Goal: Check status: Check status

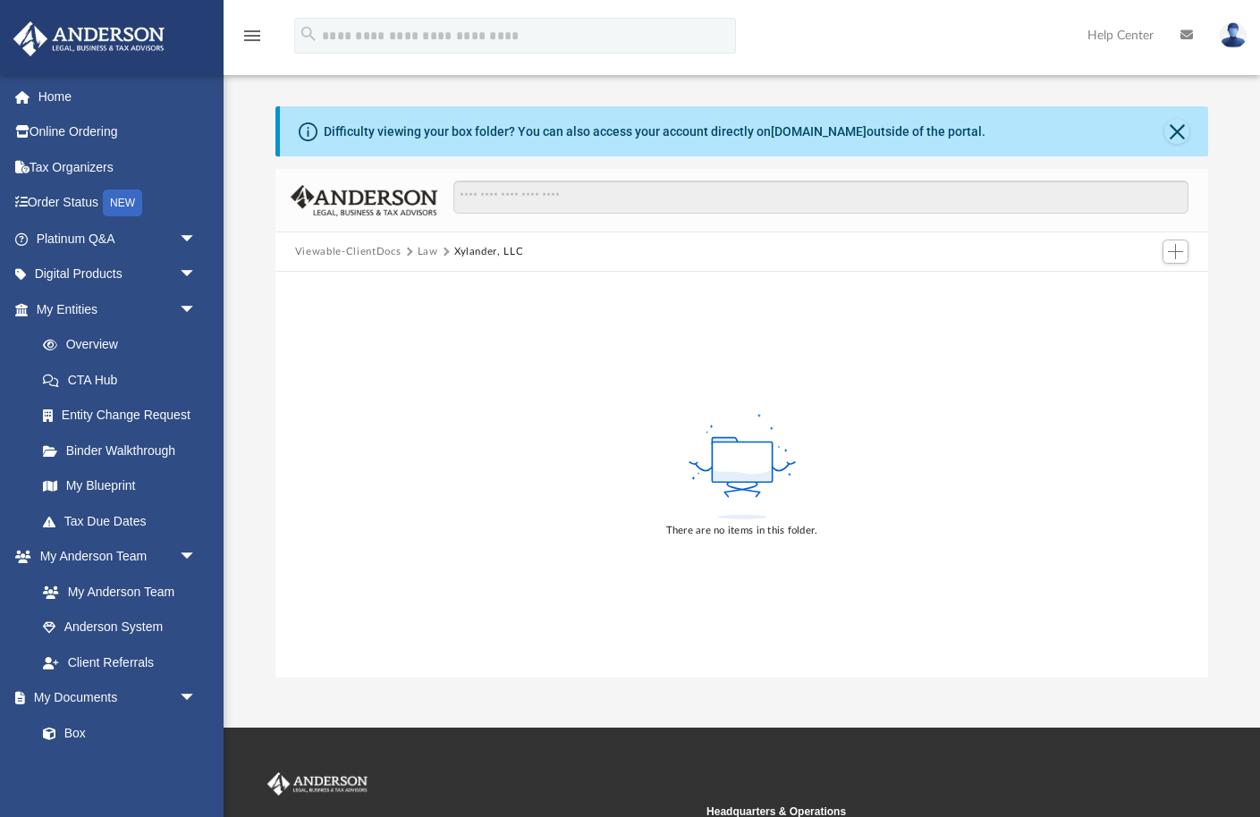
scroll to position [38, 0]
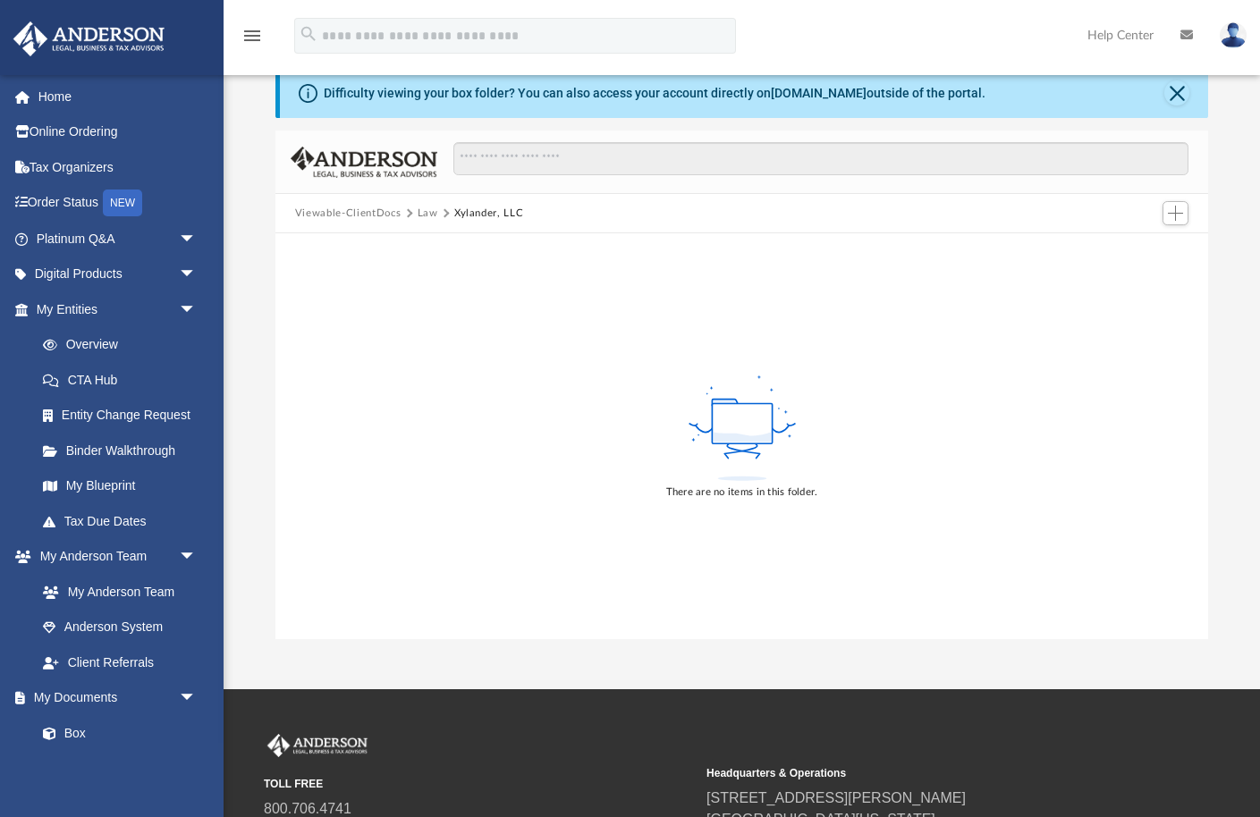
click at [427, 215] on button "Law" at bounding box center [428, 214] width 21 height 16
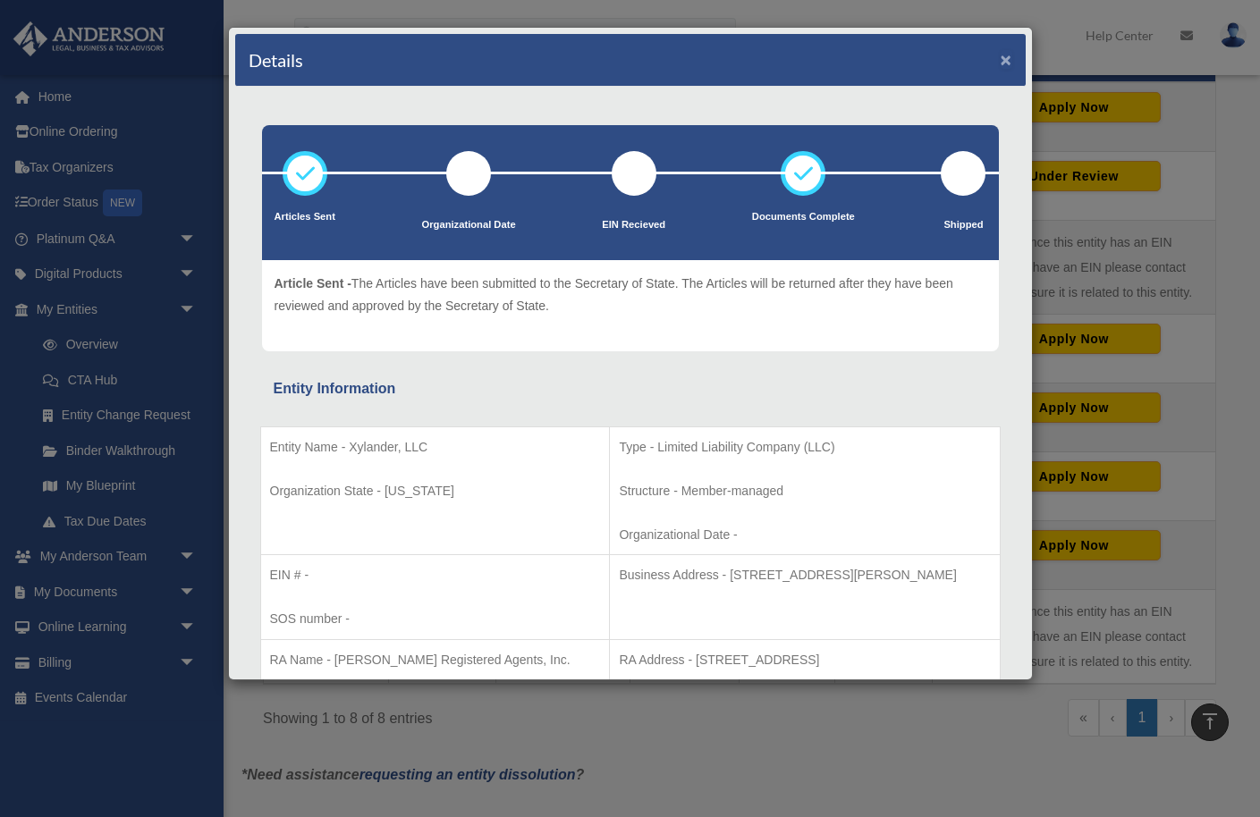
click at [1004, 64] on button "×" at bounding box center [1006, 59] width 12 height 19
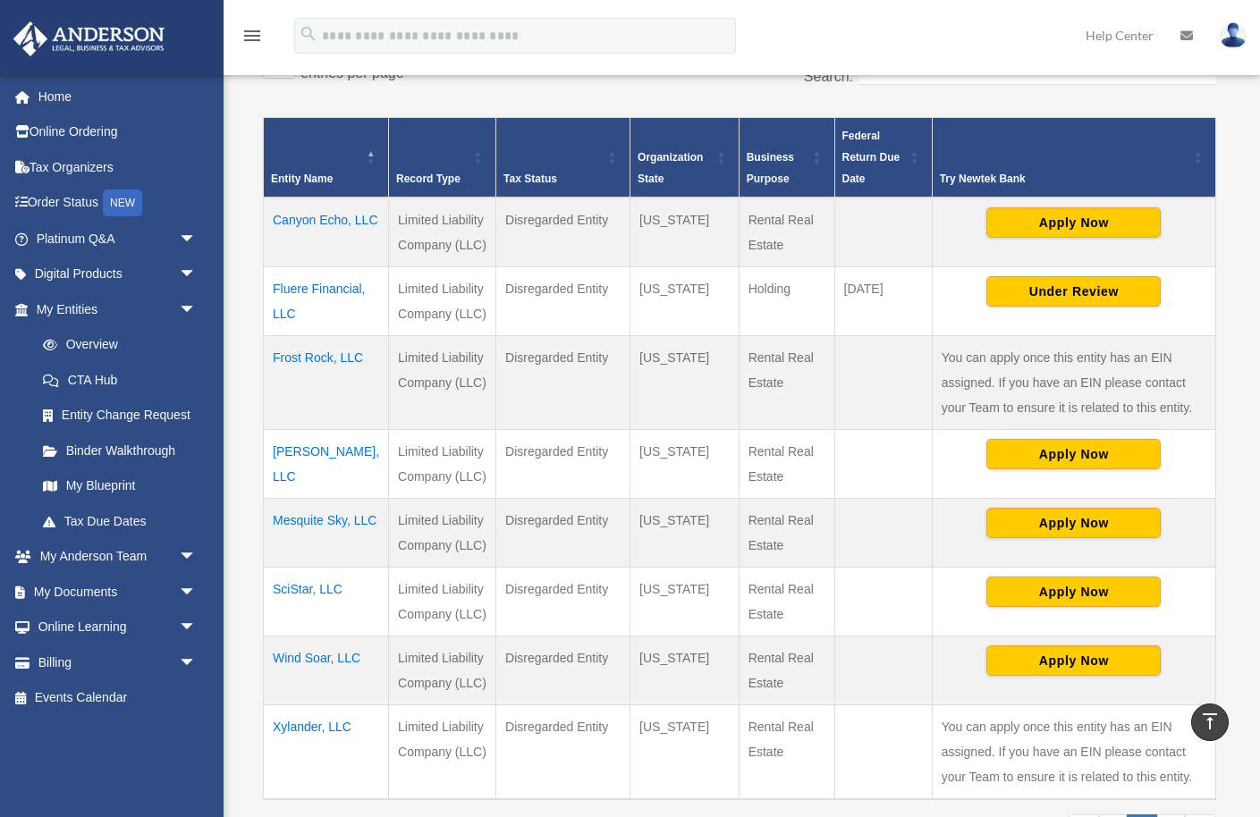
scroll to position [326, 0]
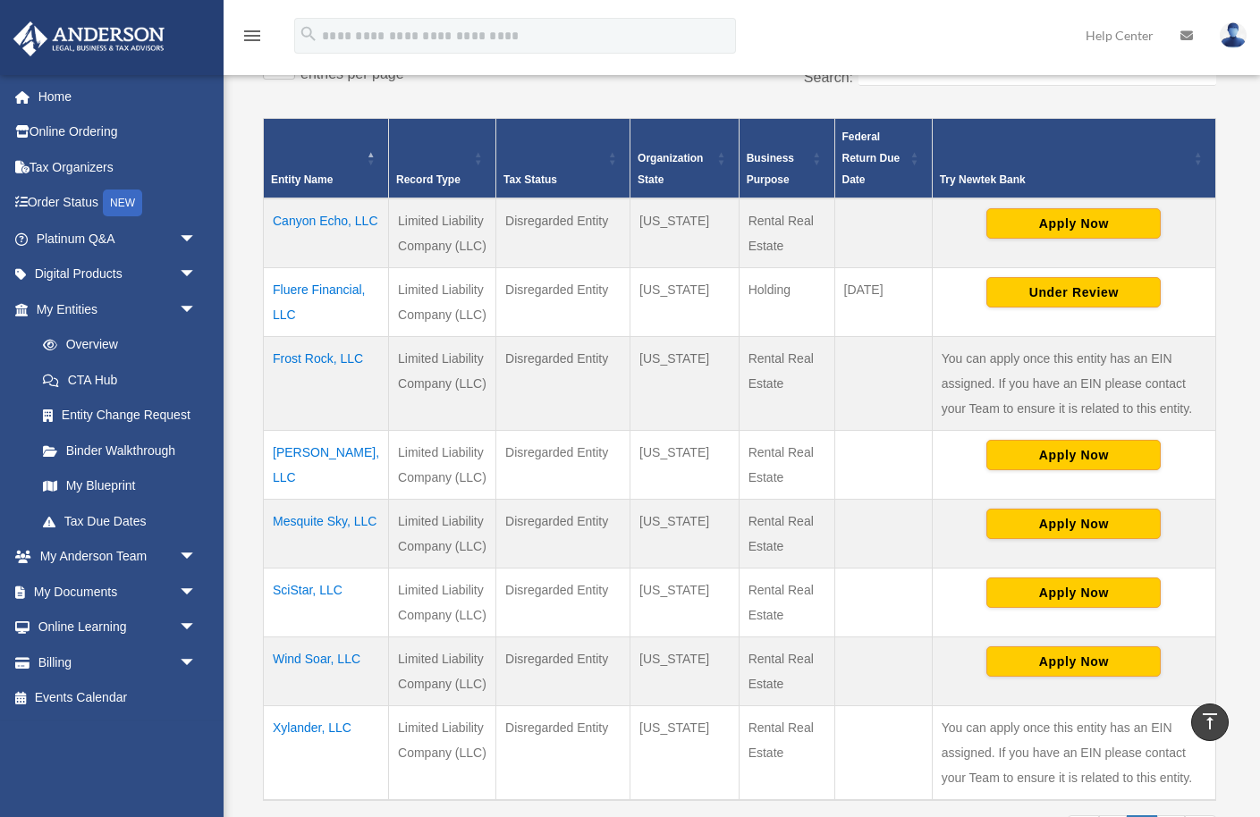
click at [294, 244] on td "Canyon Echo, LLC" at bounding box center [326, 233] width 125 height 70
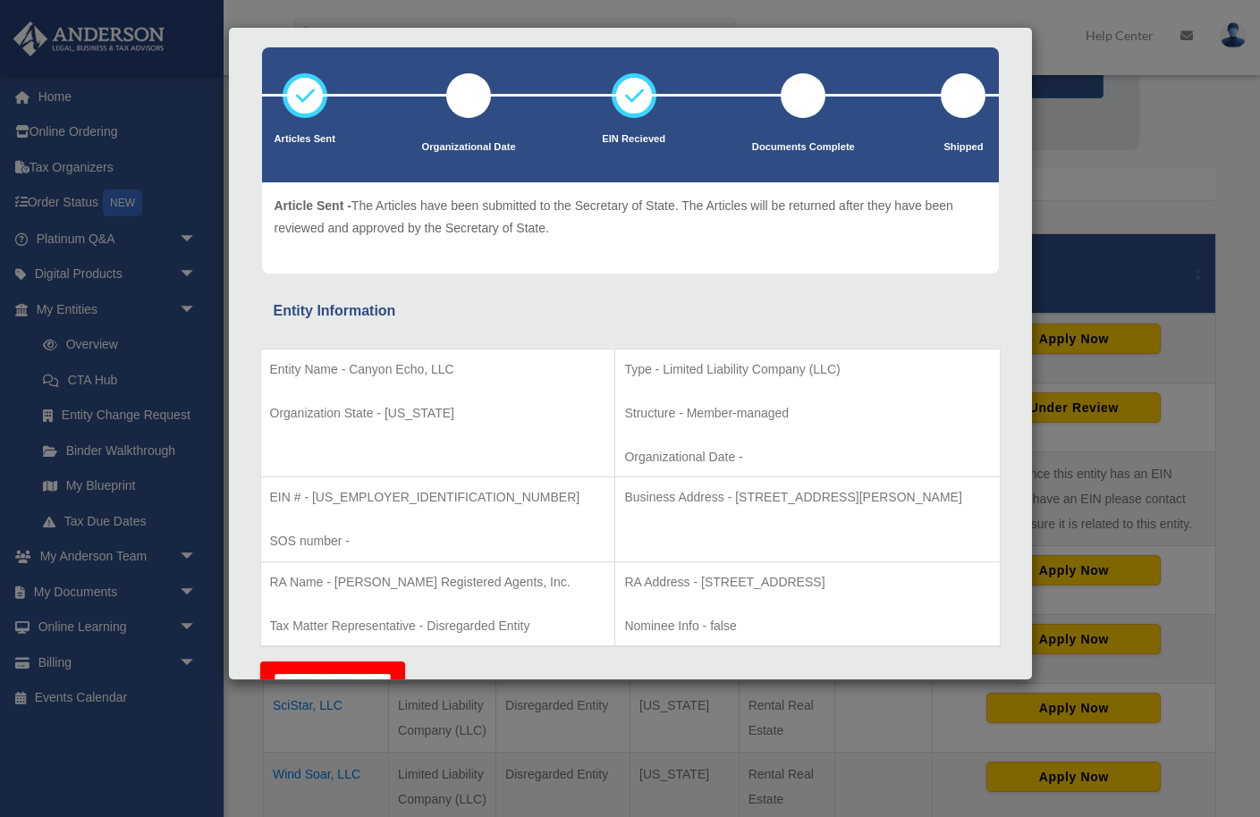
scroll to position [71, 0]
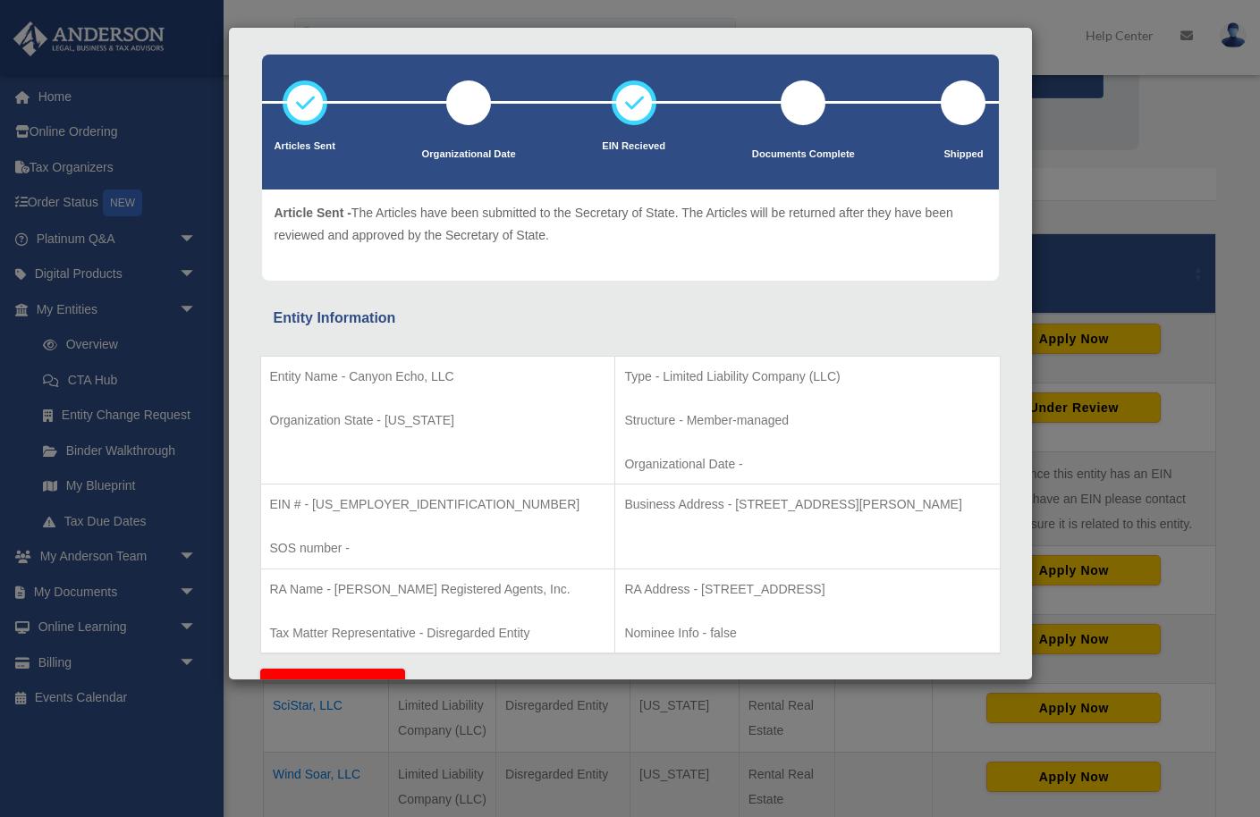
click at [988, 235] on div "Article Sent - The Articles have been submitted to the Secretary of State. The …" at bounding box center [630, 235] width 737 height 91
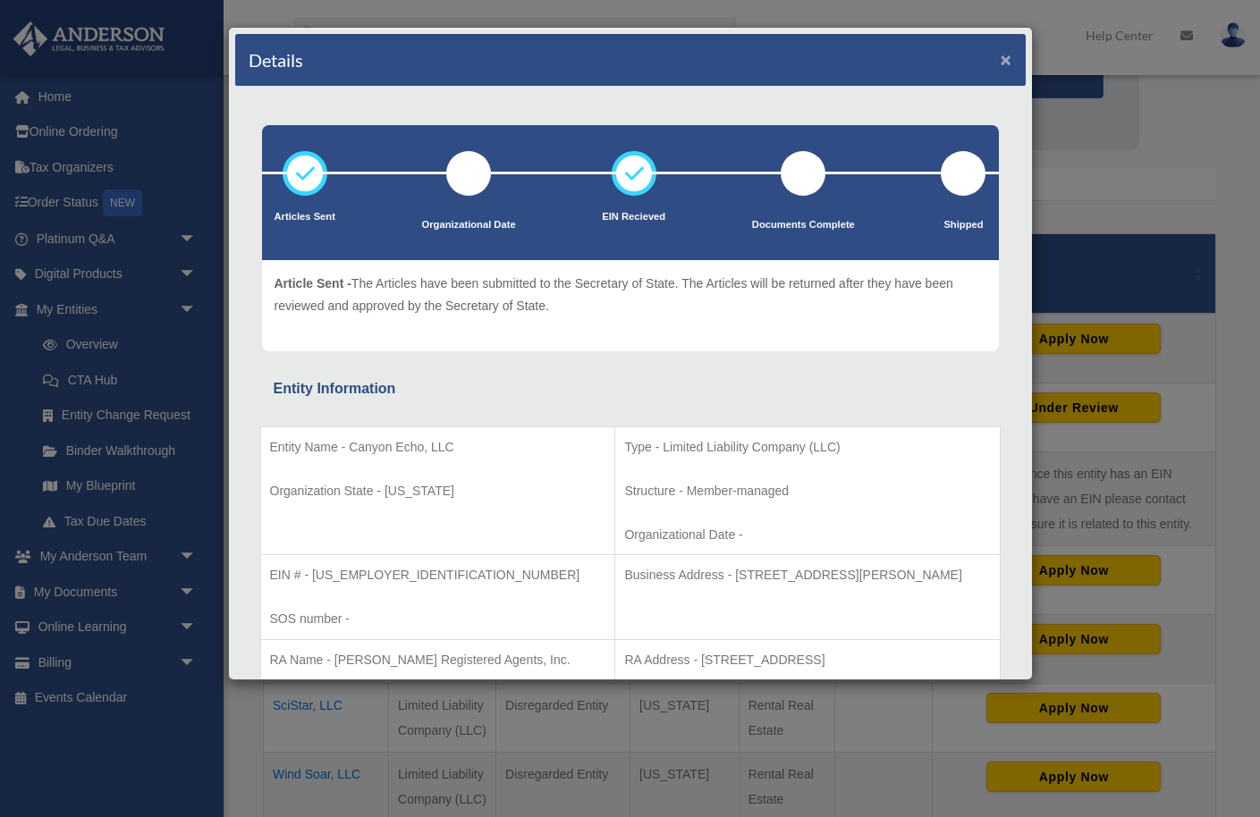
click at [1007, 59] on button "×" at bounding box center [1006, 59] width 12 height 19
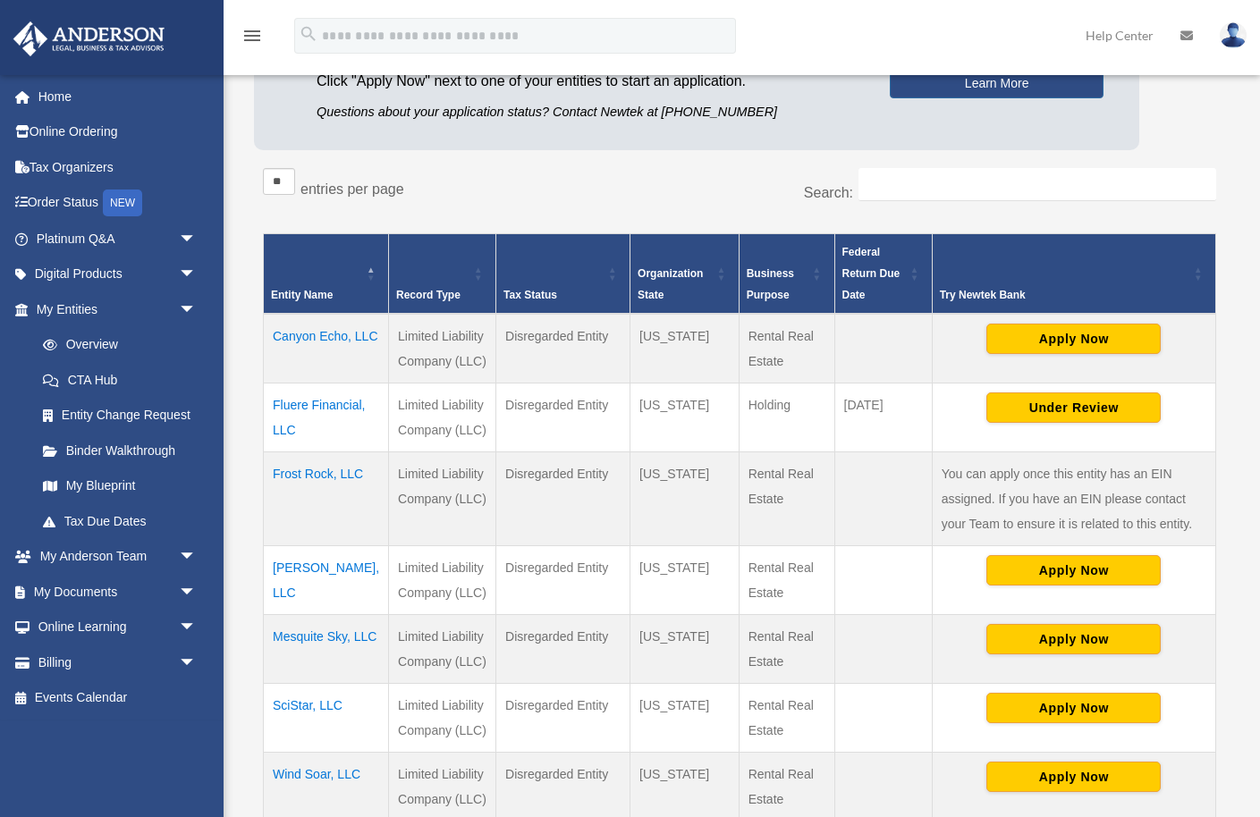
click at [309, 592] on td "[PERSON_NAME], LLC" at bounding box center [326, 580] width 125 height 69
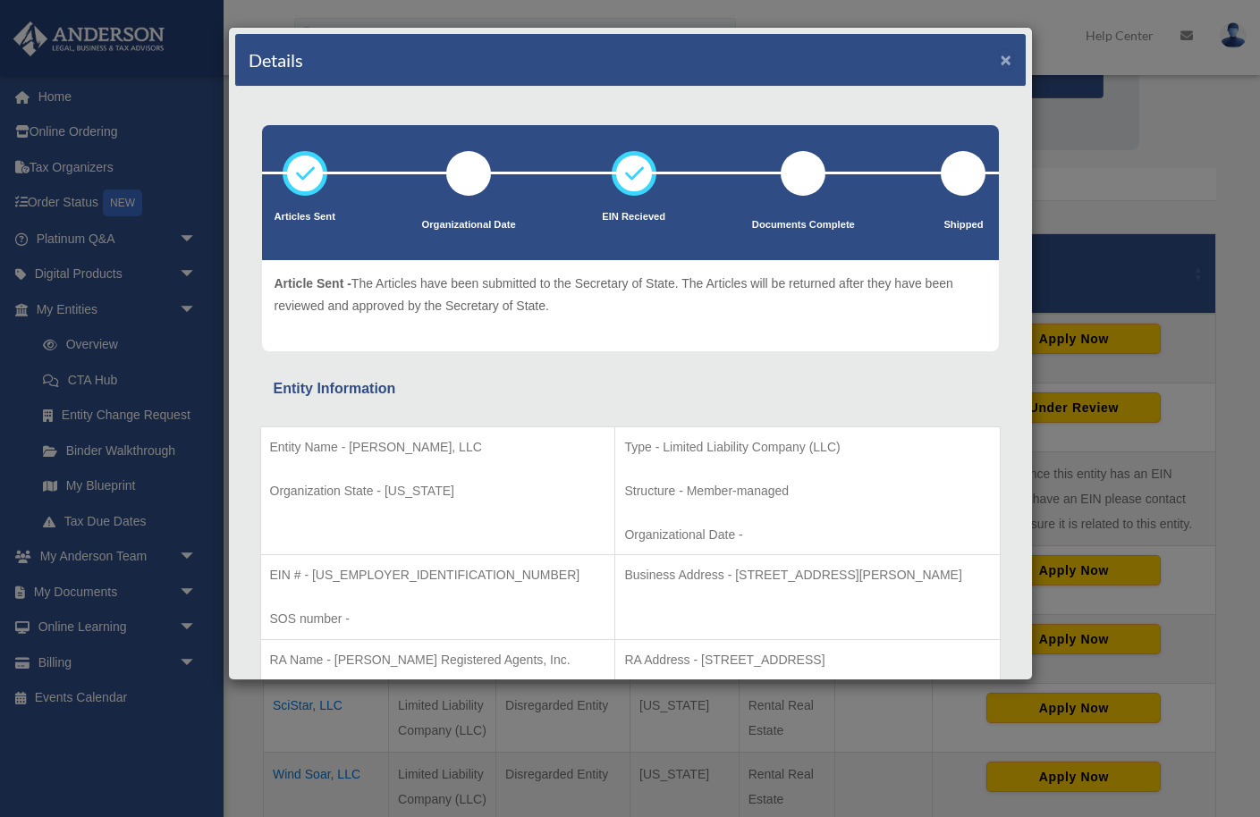
click at [1005, 55] on button "×" at bounding box center [1006, 59] width 12 height 19
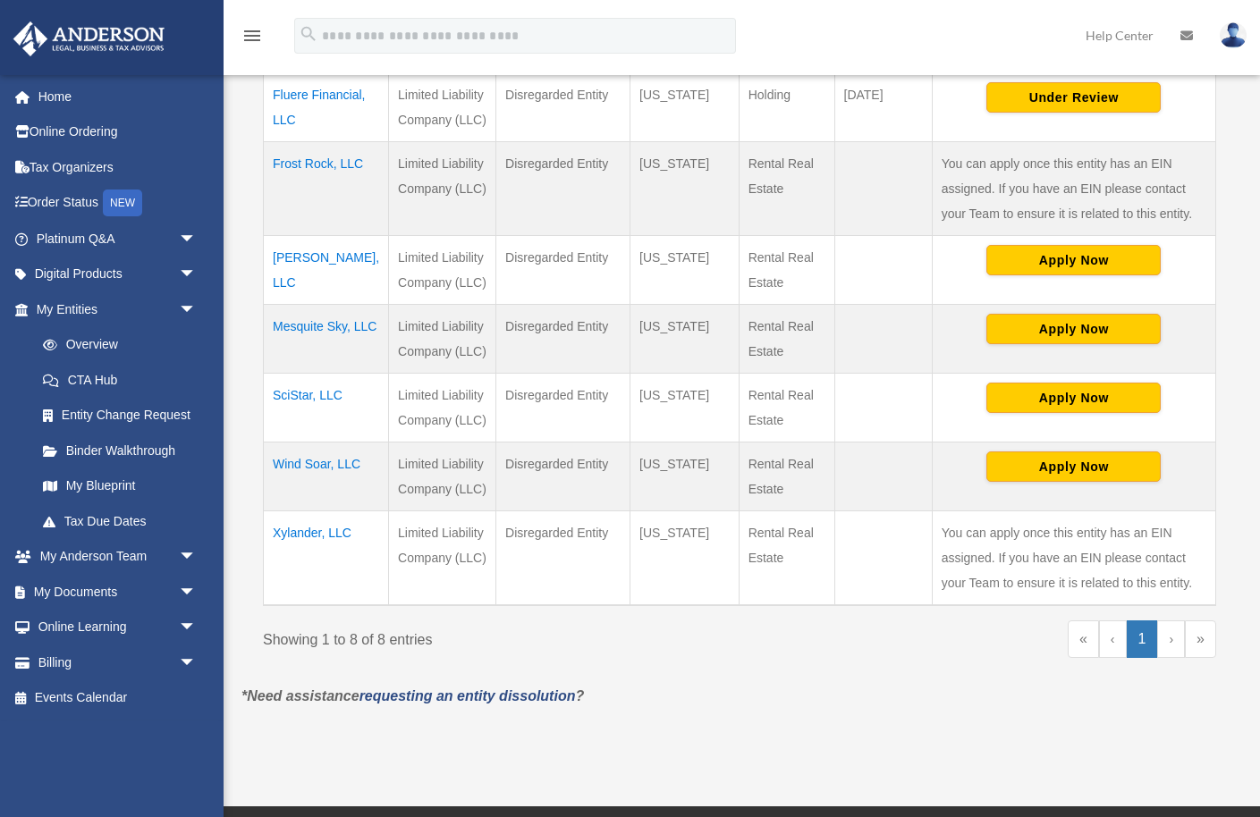
scroll to position [528, 0]
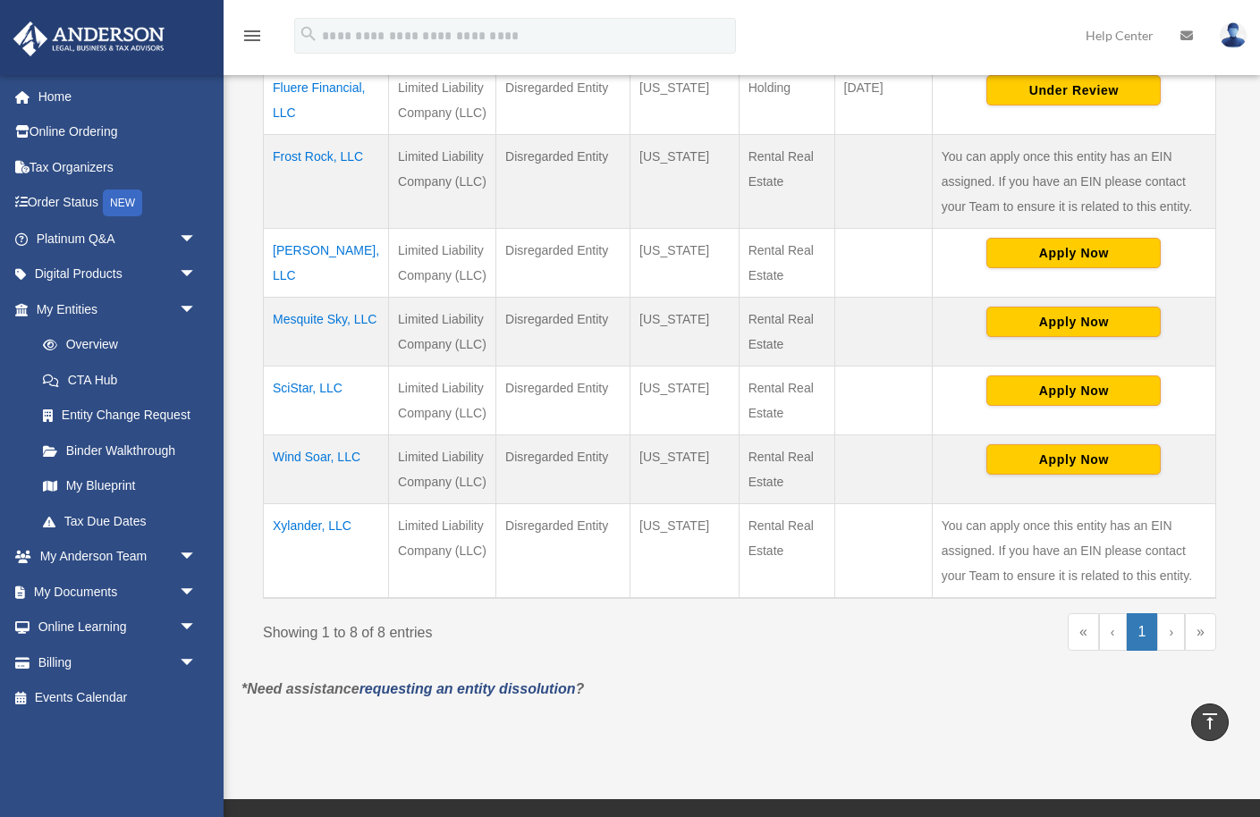
click at [314, 484] on td "Wind Soar, LLC" at bounding box center [326, 469] width 125 height 69
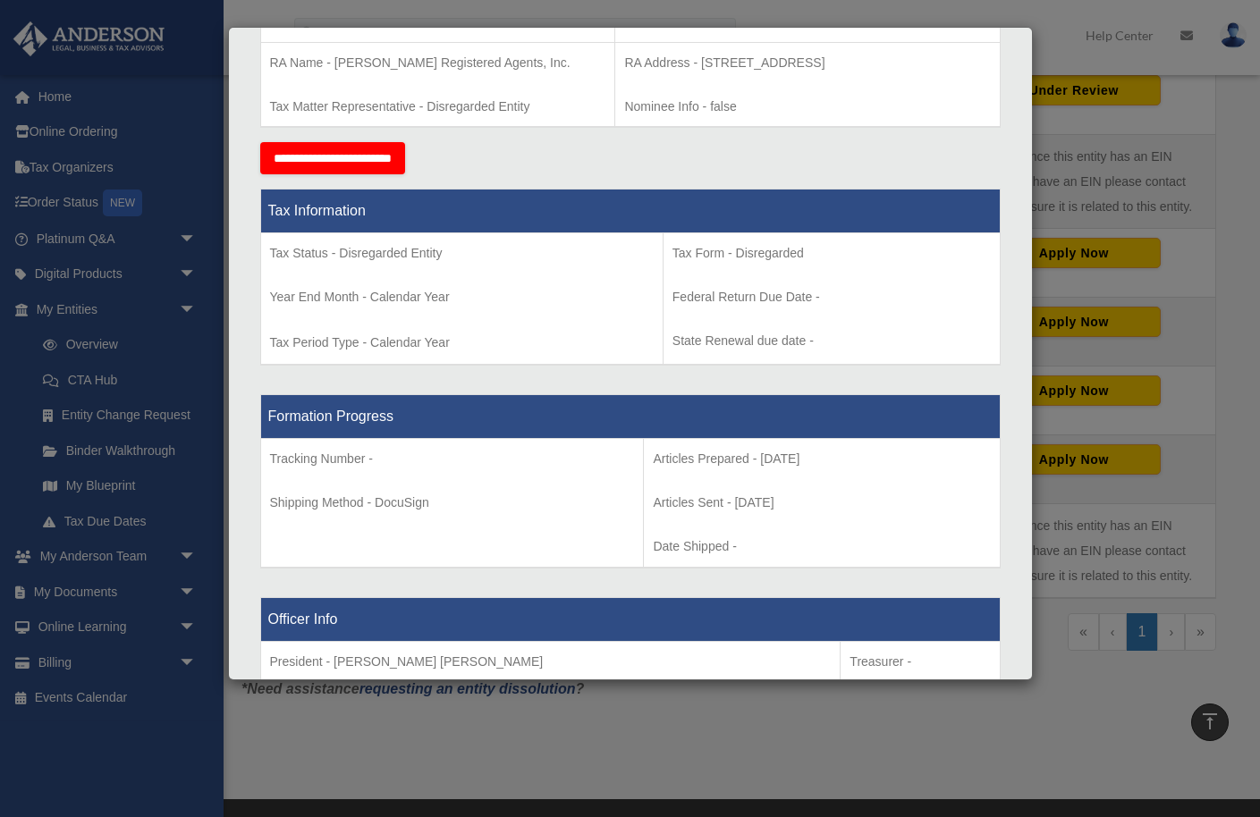
scroll to position [599, 0]
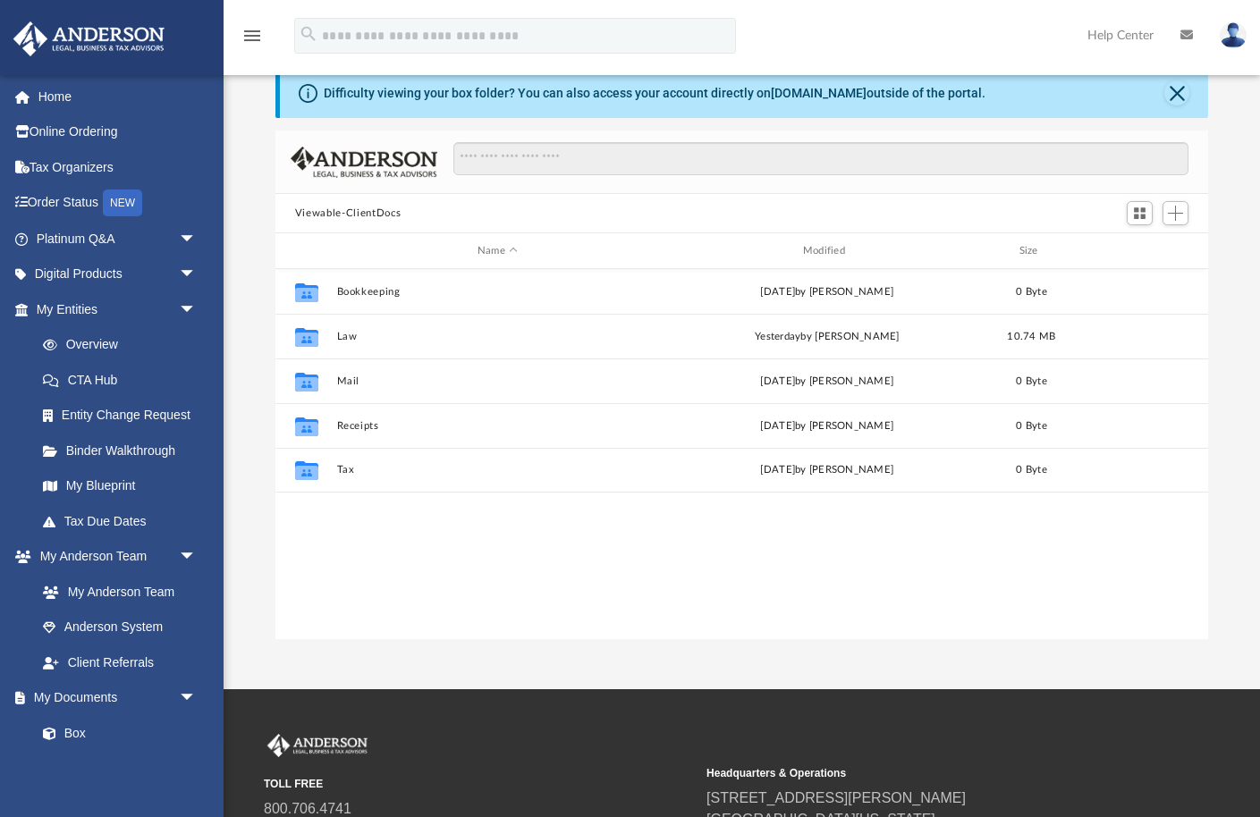
scroll to position [406, 933]
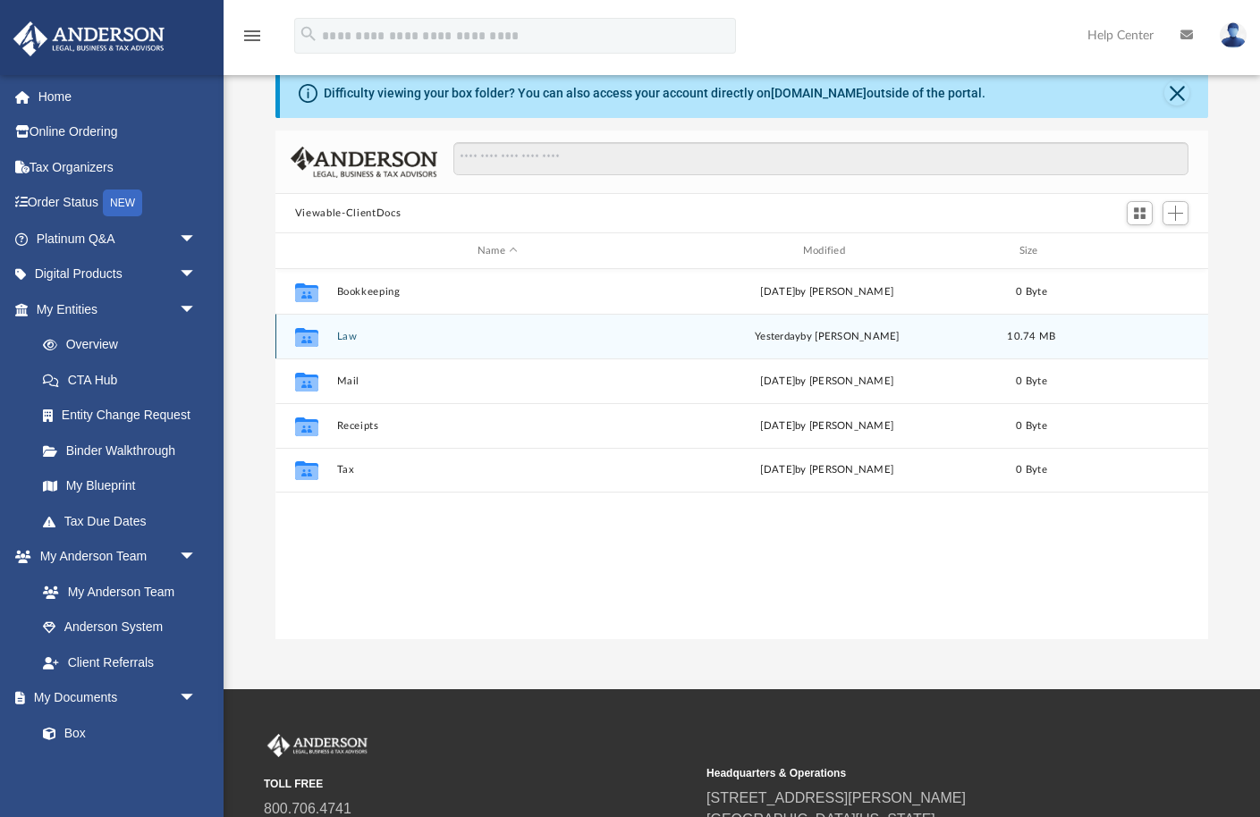
click at [349, 335] on button "Law" at bounding box center [497, 337] width 322 height 12
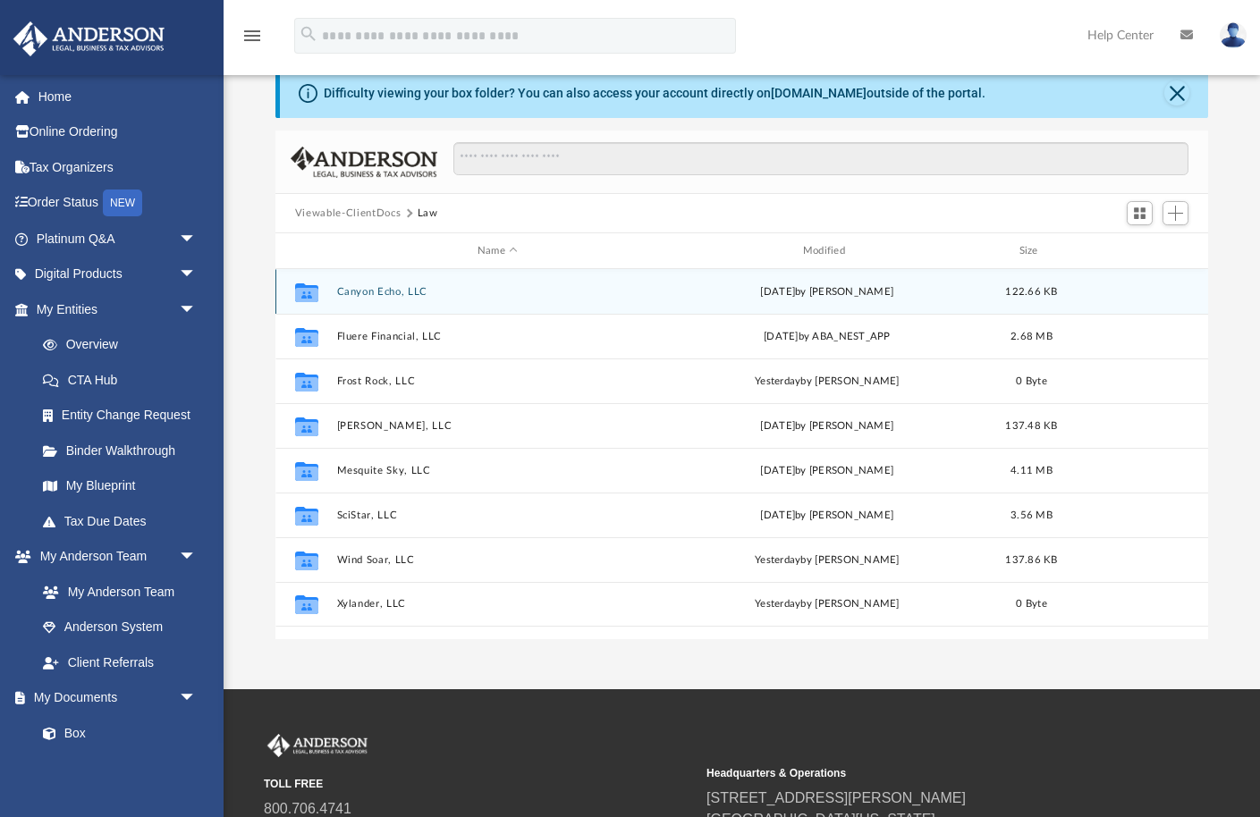
click at [365, 288] on button "Canyon Echo, LLC" at bounding box center [497, 292] width 322 height 12
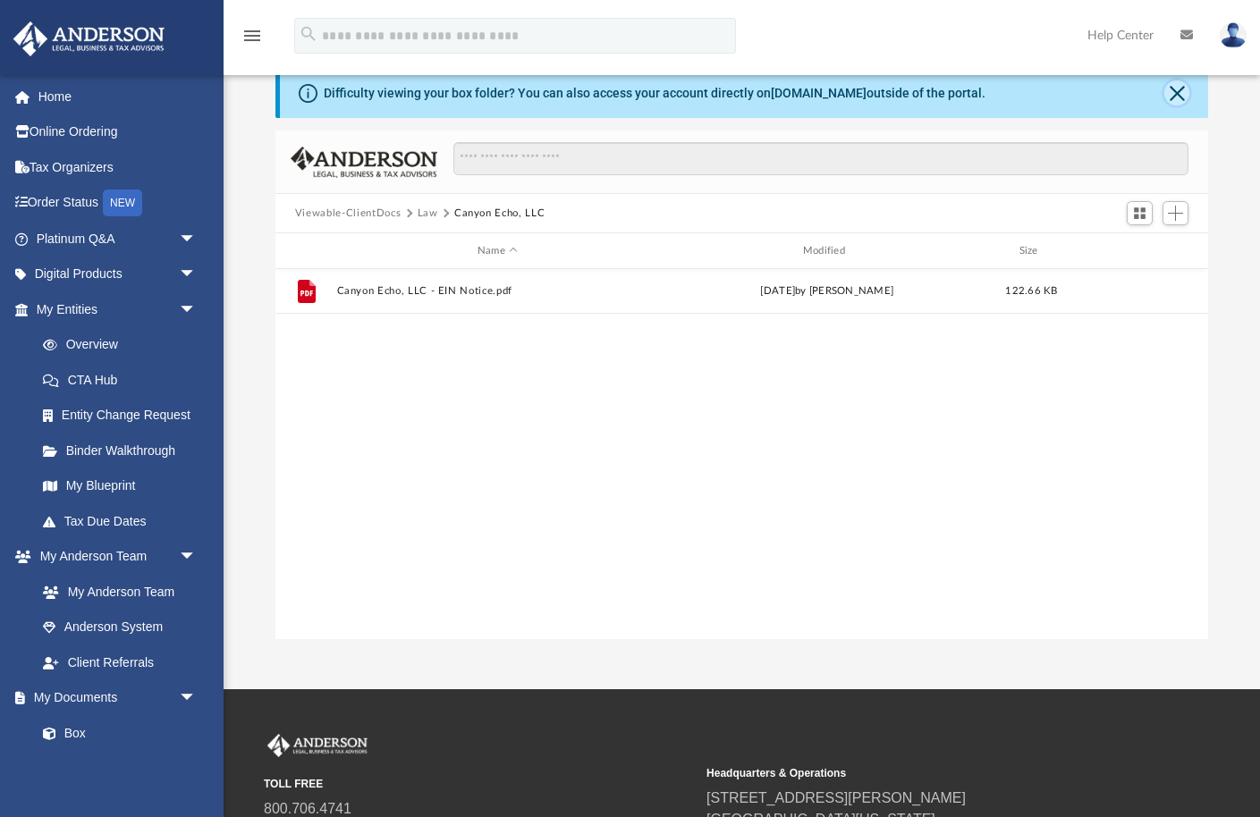
click at [1181, 88] on button "Close" at bounding box center [1176, 92] width 25 height 25
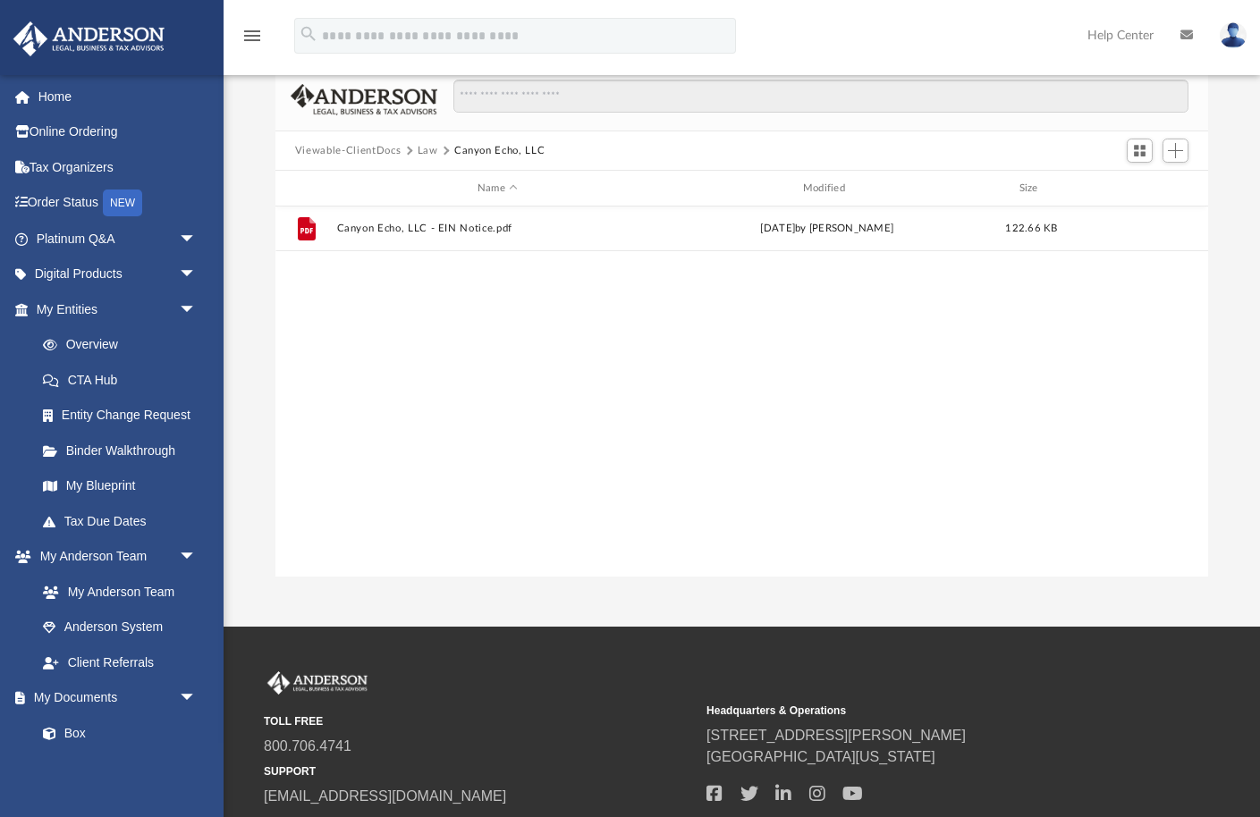
click at [426, 148] on button "Law" at bounding box center [428, 151] width 21 height 16
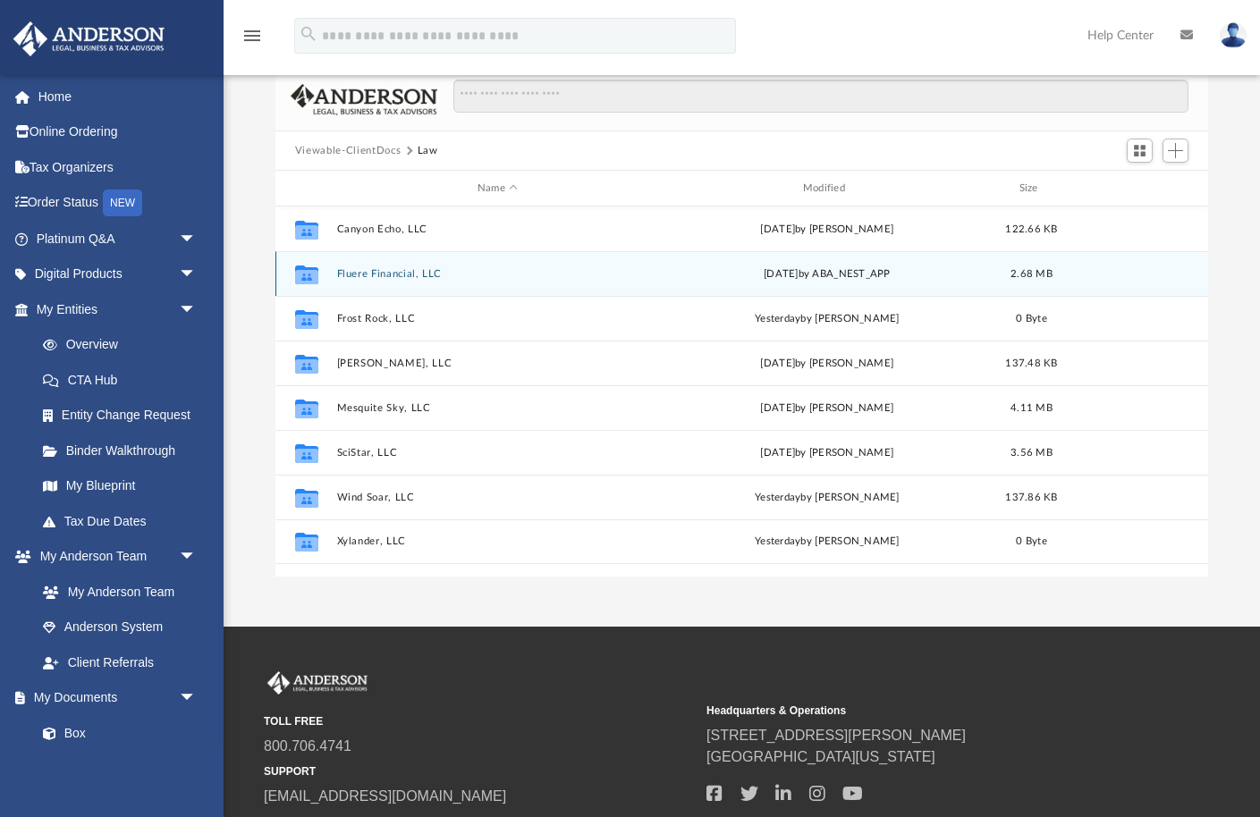
click at [364, 268] on button "Fluere Financial, LLC" at bounding box center [497, 274] width 322 height 12
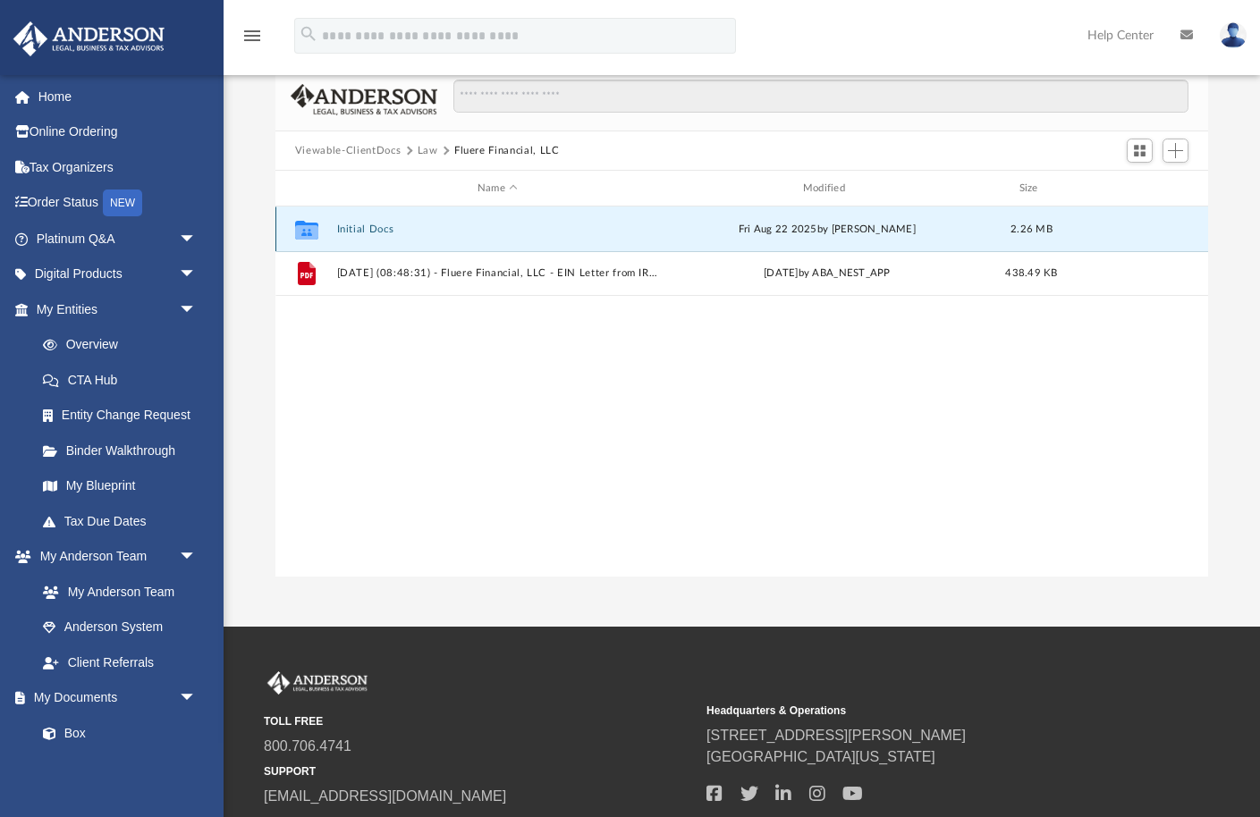
click at [355, 226] on button "Initial Docs" at bounding box center [497, 230] width 322 height 12
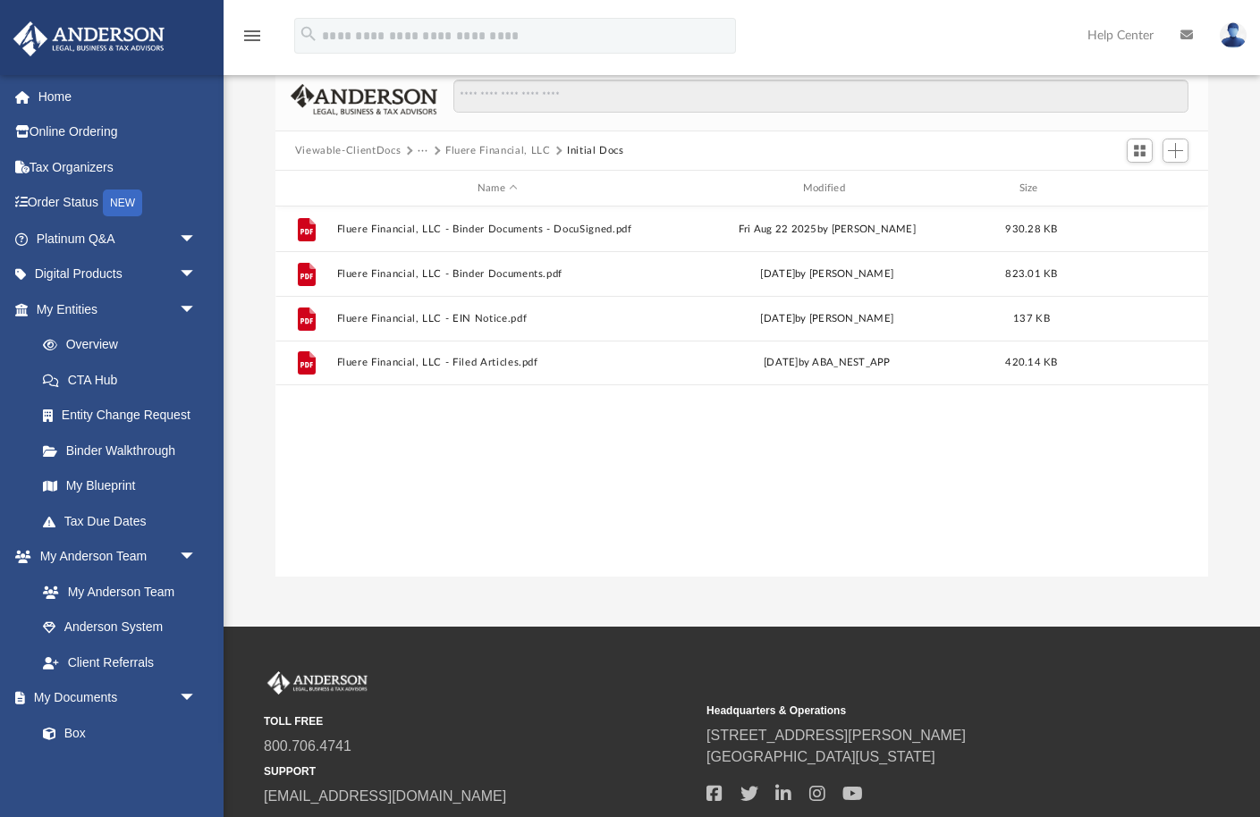
click at [465, 149] on button "Fluere Financial, LLC" at bounding box center [498, 151] width 106 height 16
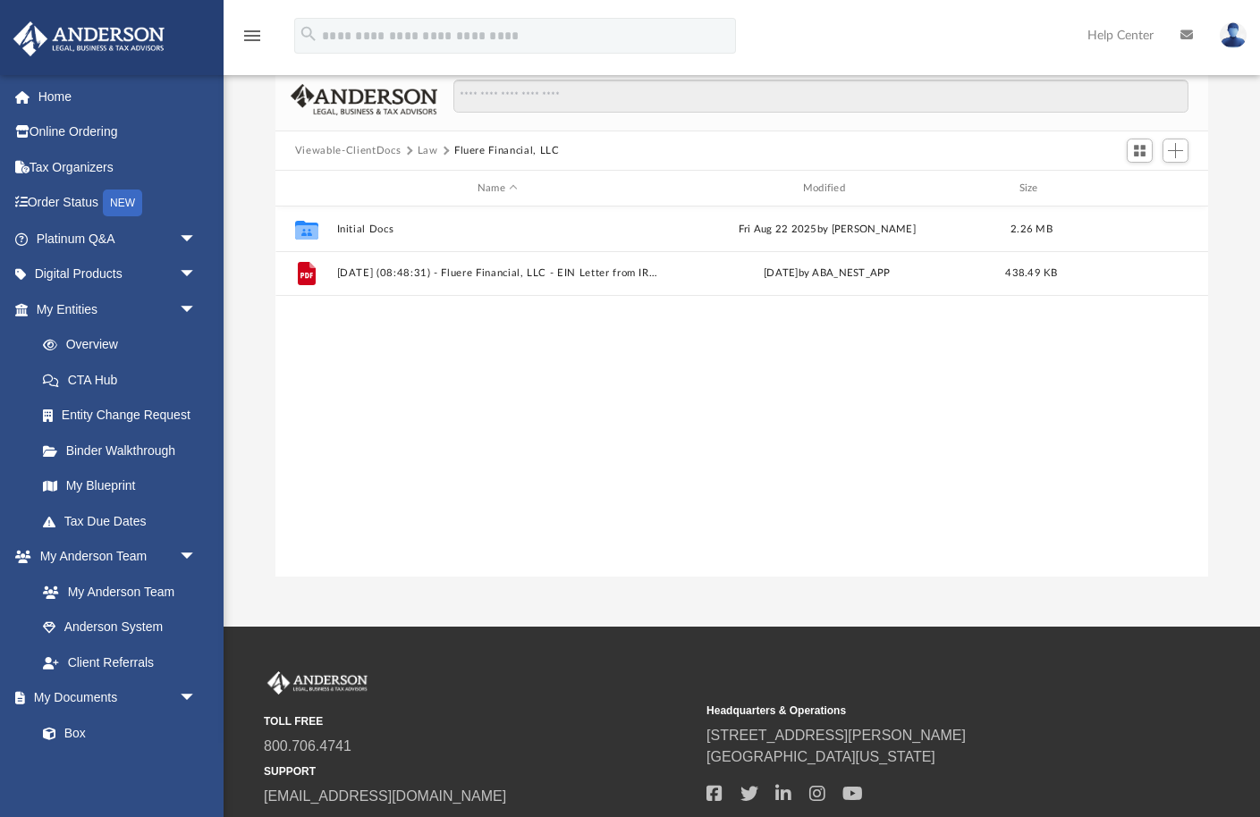
click at [420, 150] on button "Law" at bounding box center [428, 151] width 21 height 16
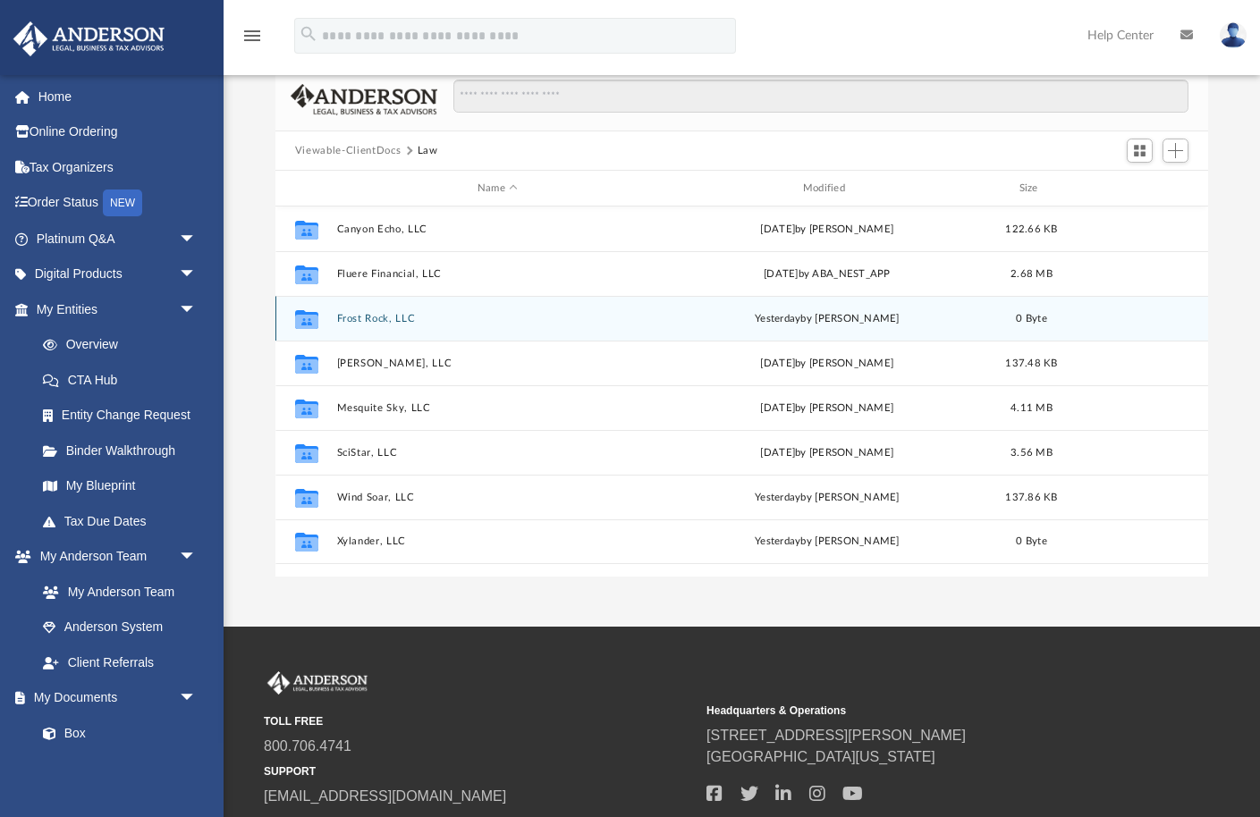
click at [357, 313] on button "Frost Rock, LLC" at bounding box center [497, 319] width 322 height 12
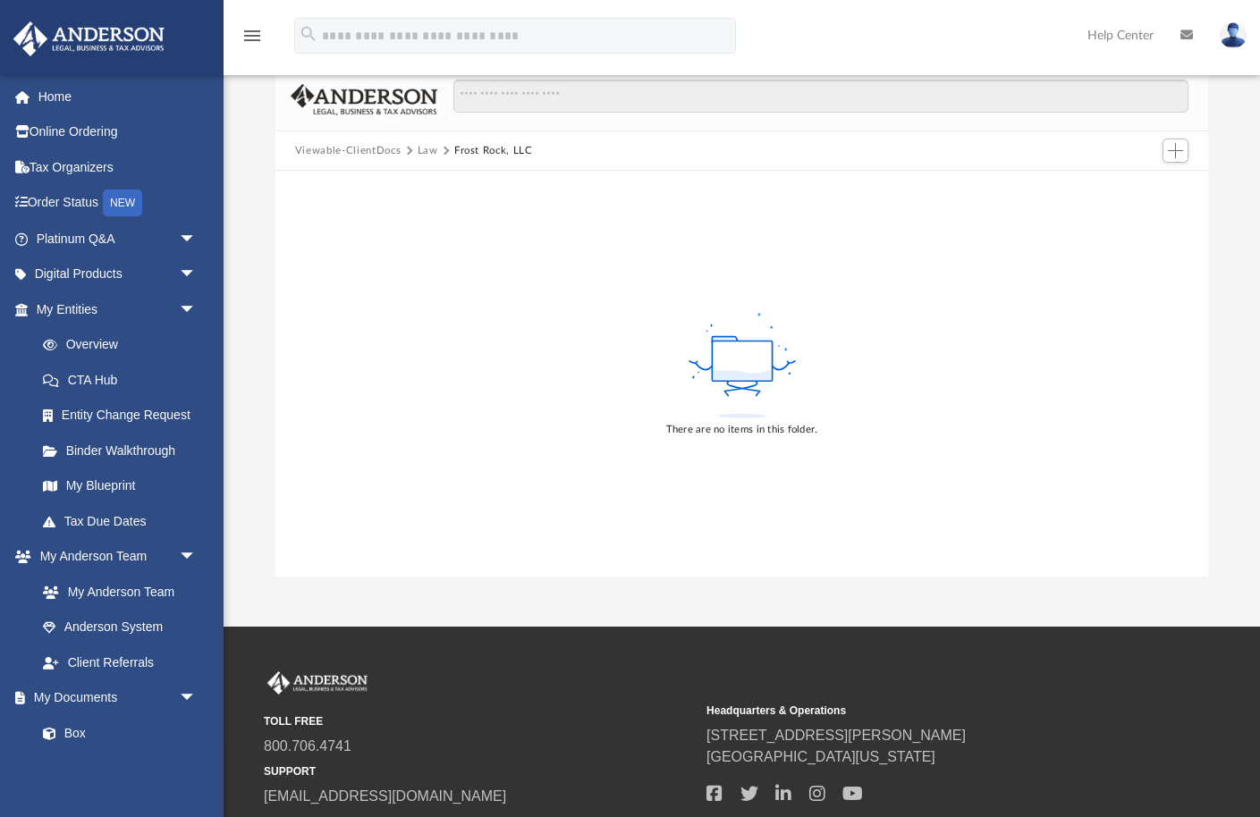
click at [427, 148] on button "Law" at bounding box center [428, 151] width 21 height 16
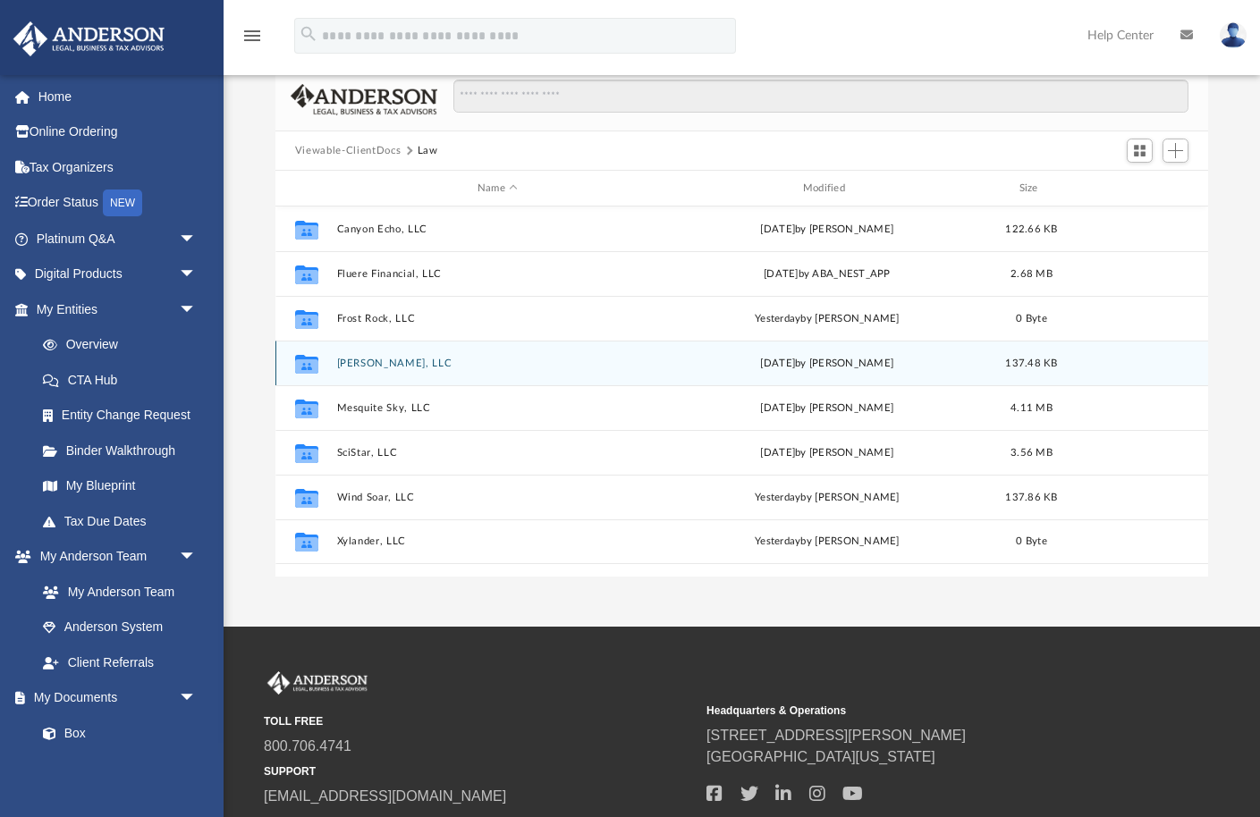
click at [366, 359] on button "[PERSON_NAME], LLC" at bounding box center [497, 364] width 322 height 12
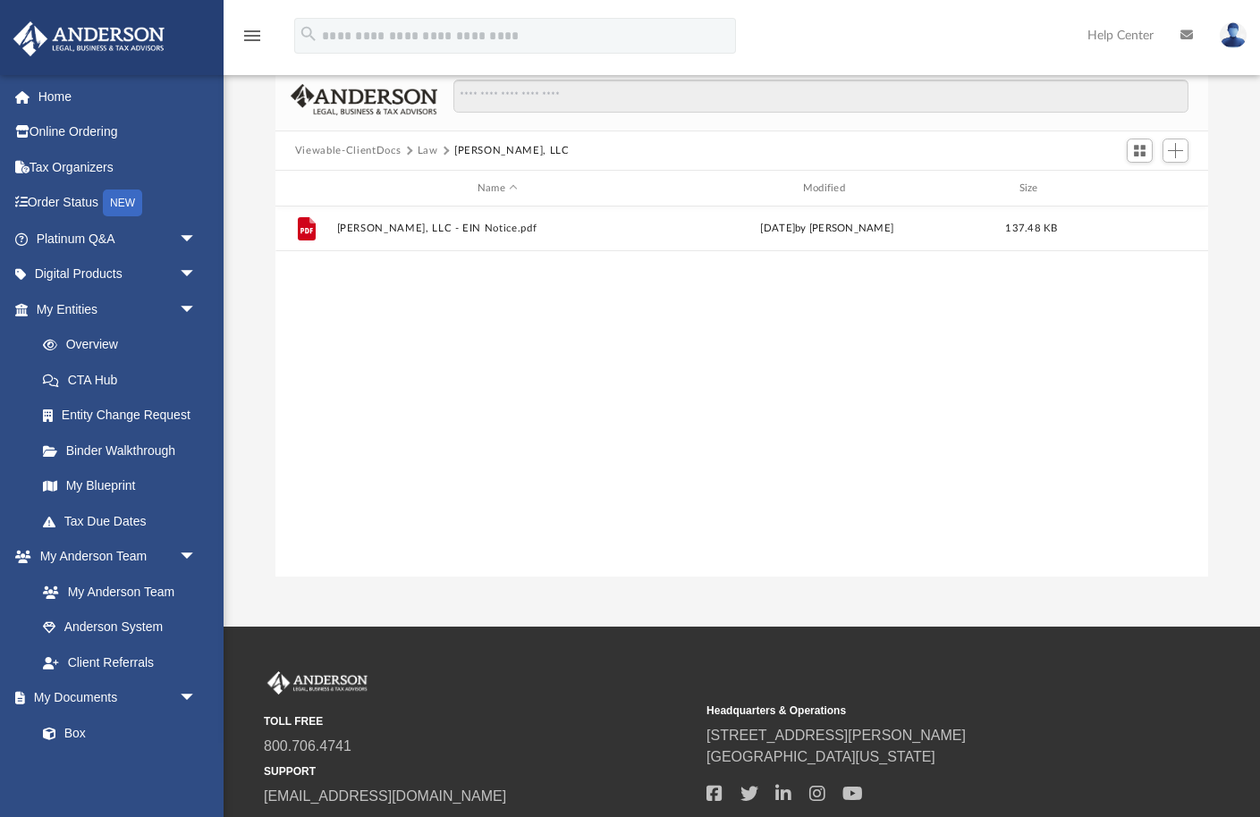
click at [423, 150] on button "Law" at bounding box center [428, 151] width 21 height 16
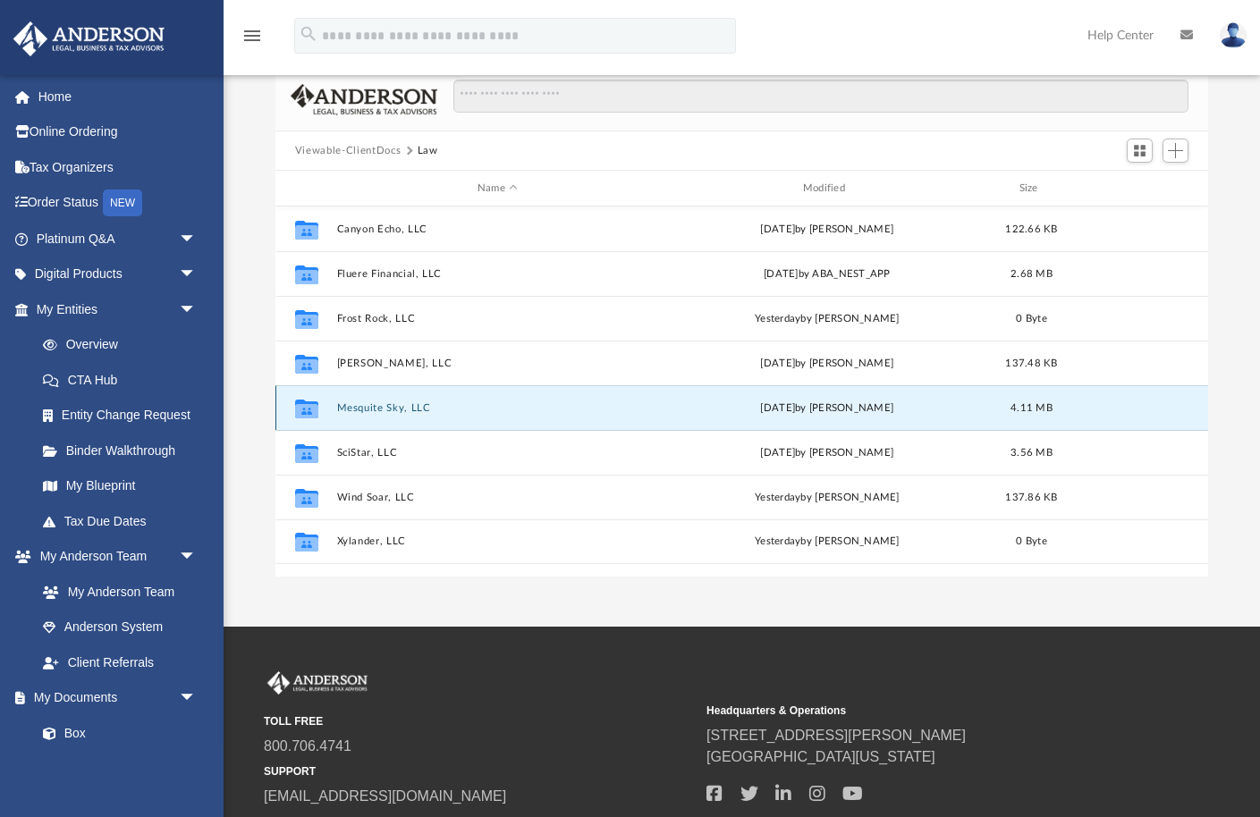
click at [363, 405] on button "Mesquite Sky, LLC" at bounding box center [497, 408] width 322 height 12
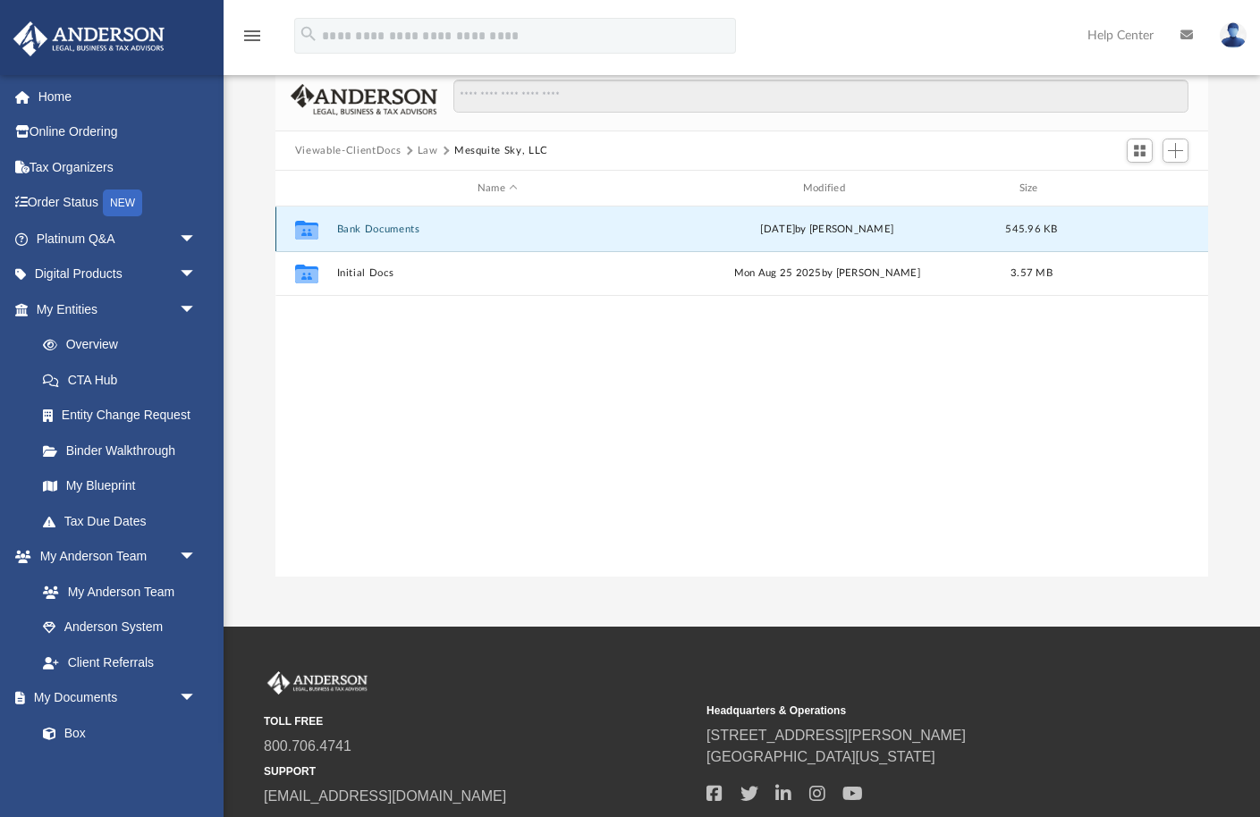
click at [359, 226] on button "Bank Documents" at bounding box center [497, 230] width 322 height 12
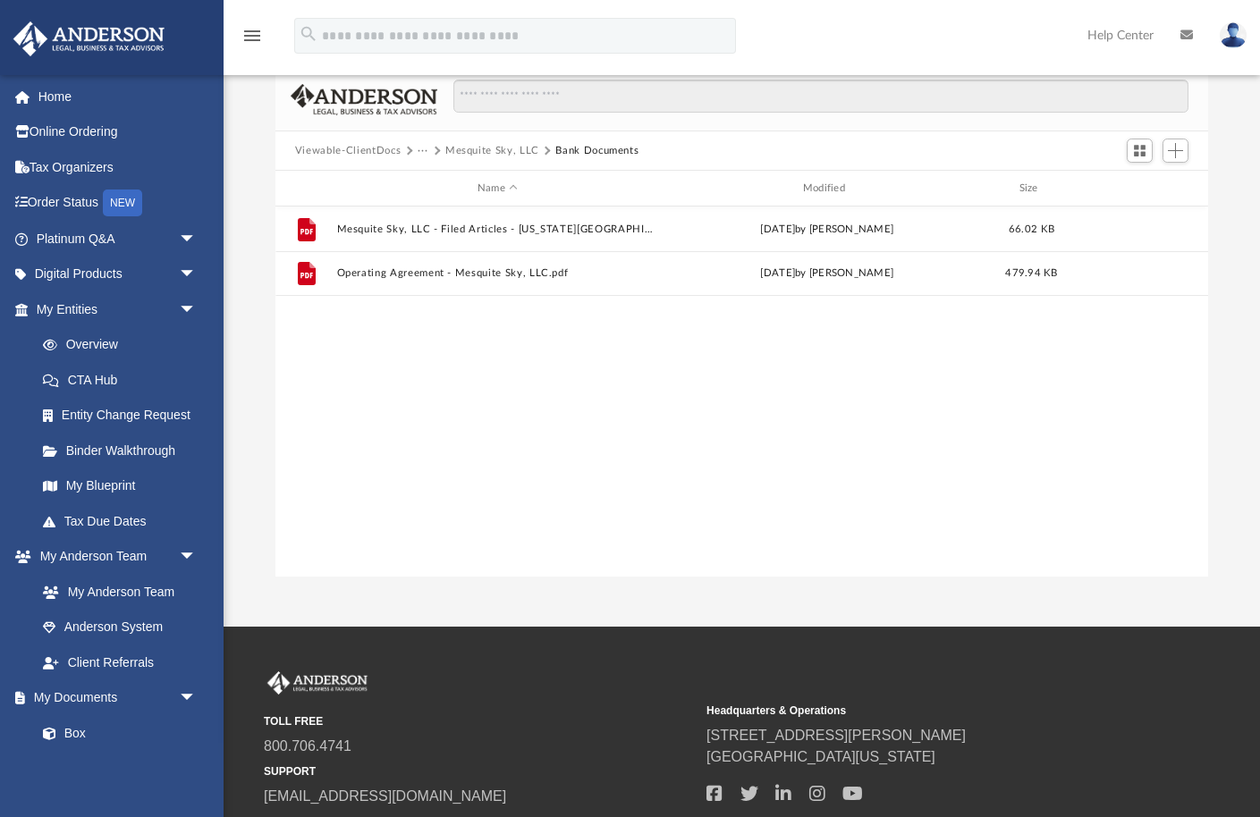
click at [505, 151] on button "Mesquite Sky, LLC" at bounding box center [492, 151] width 94 height 16
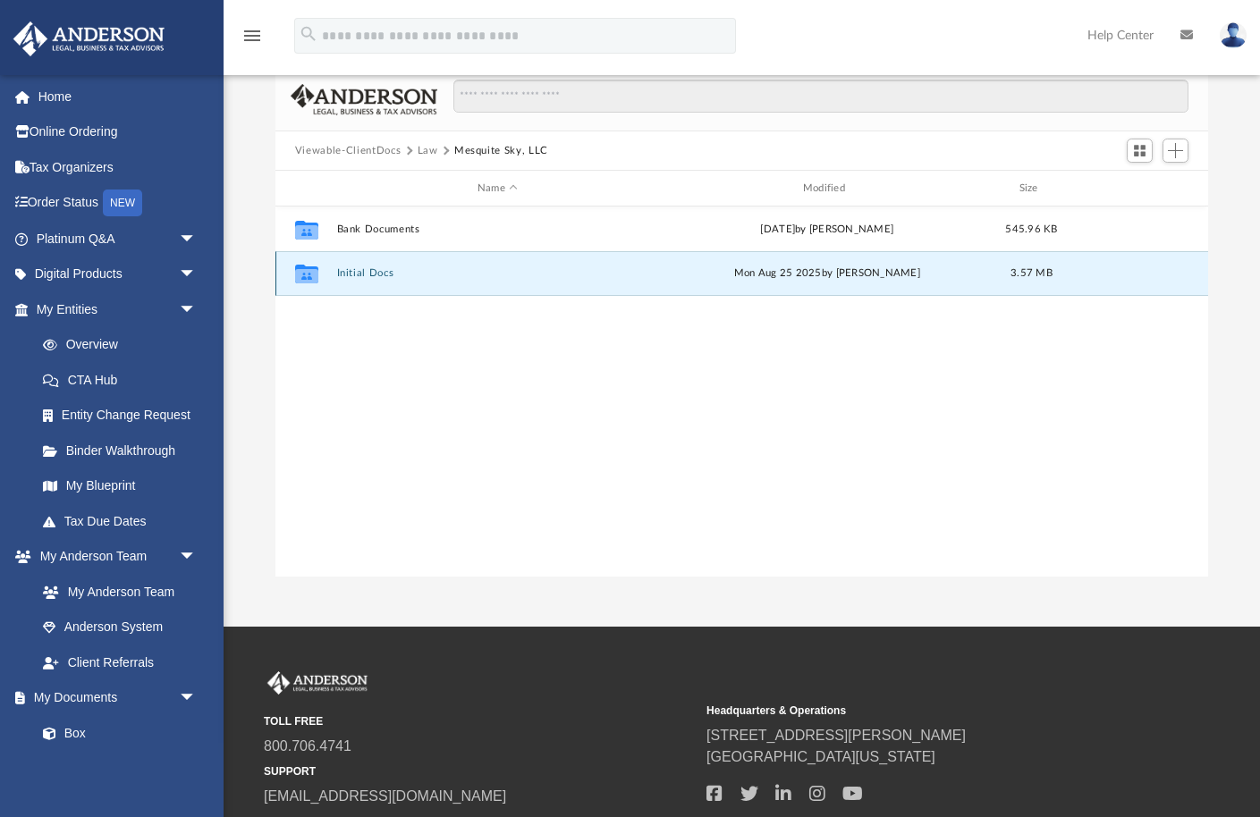
click at [347, 274] on button "Initial Docs" at bounding box center [497, 273] width 322 height 12
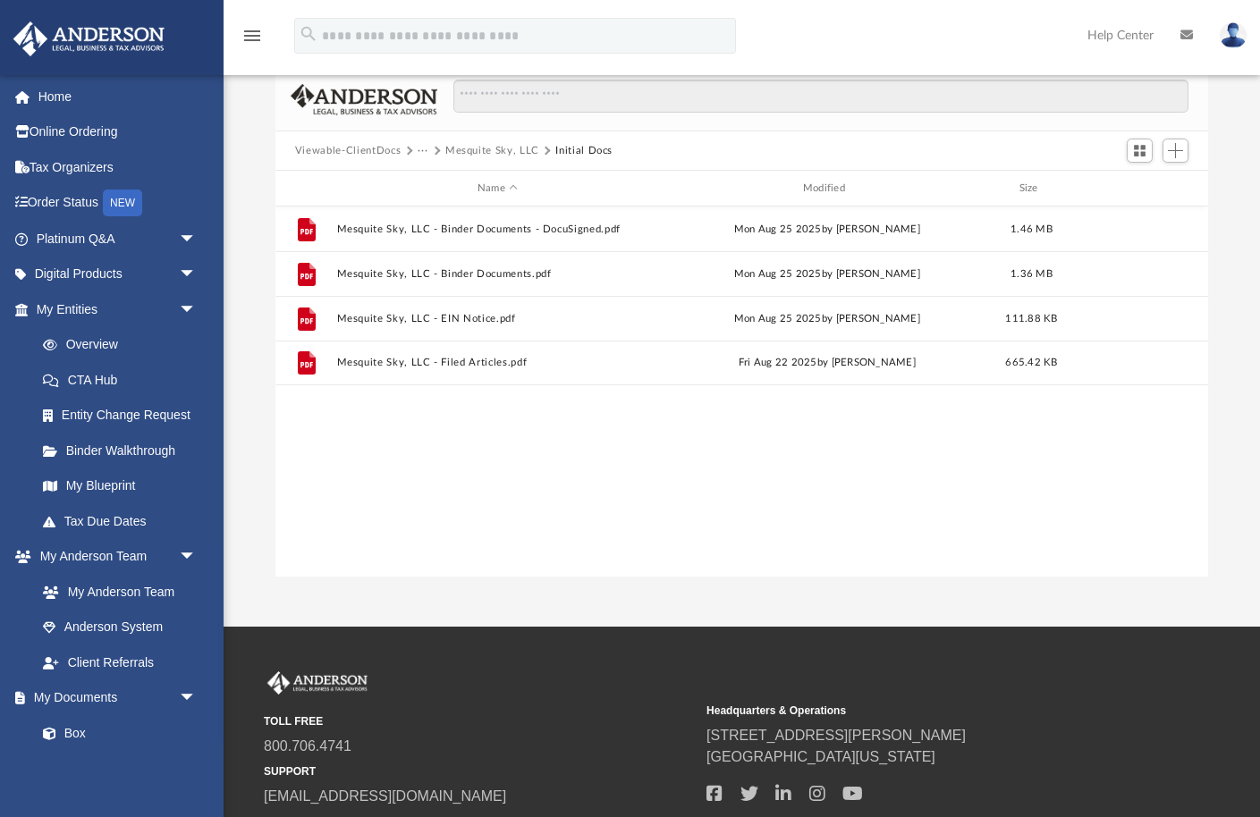
click at [468, 147] on button "Mesquite Sky, LLC" at bounding box center [492, 151] width 94 height 16
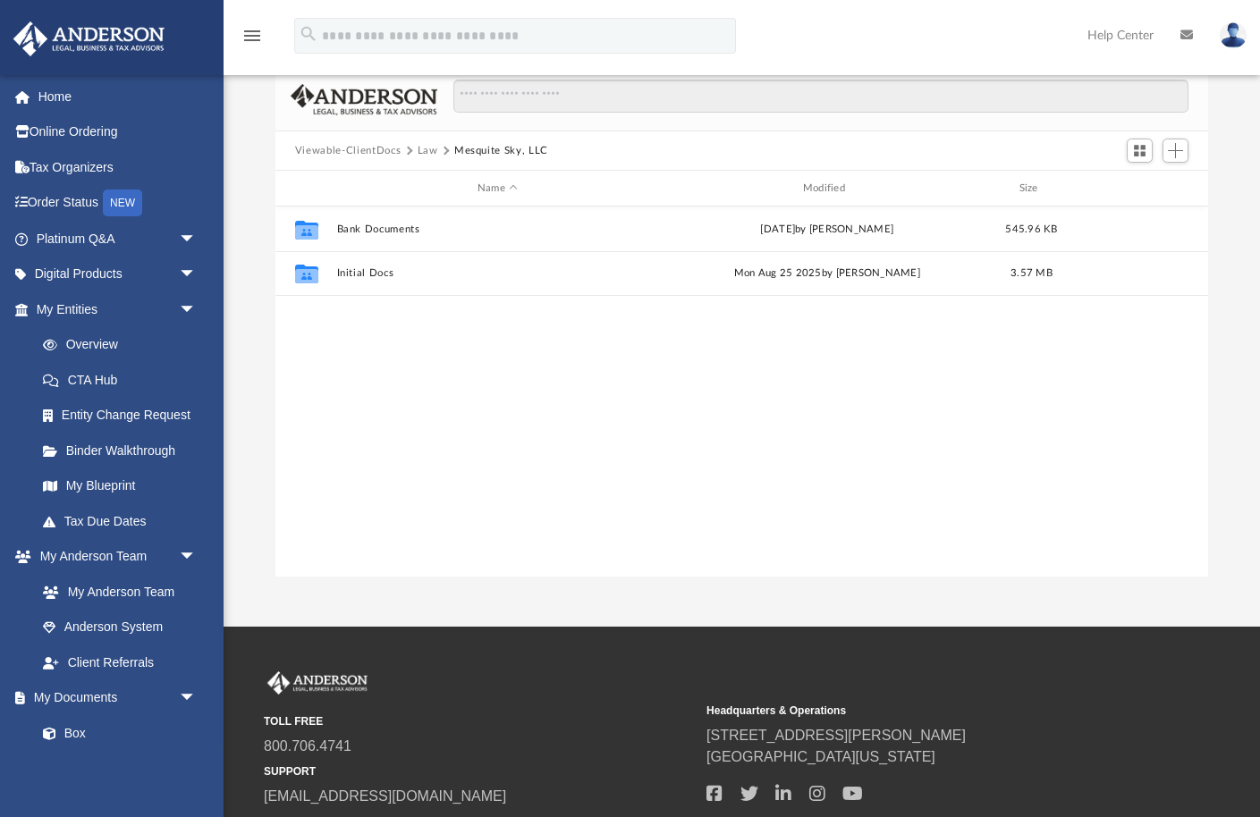
click at [426, 148] on button "Law" at bounding box center [428, 151] width 21 height 16
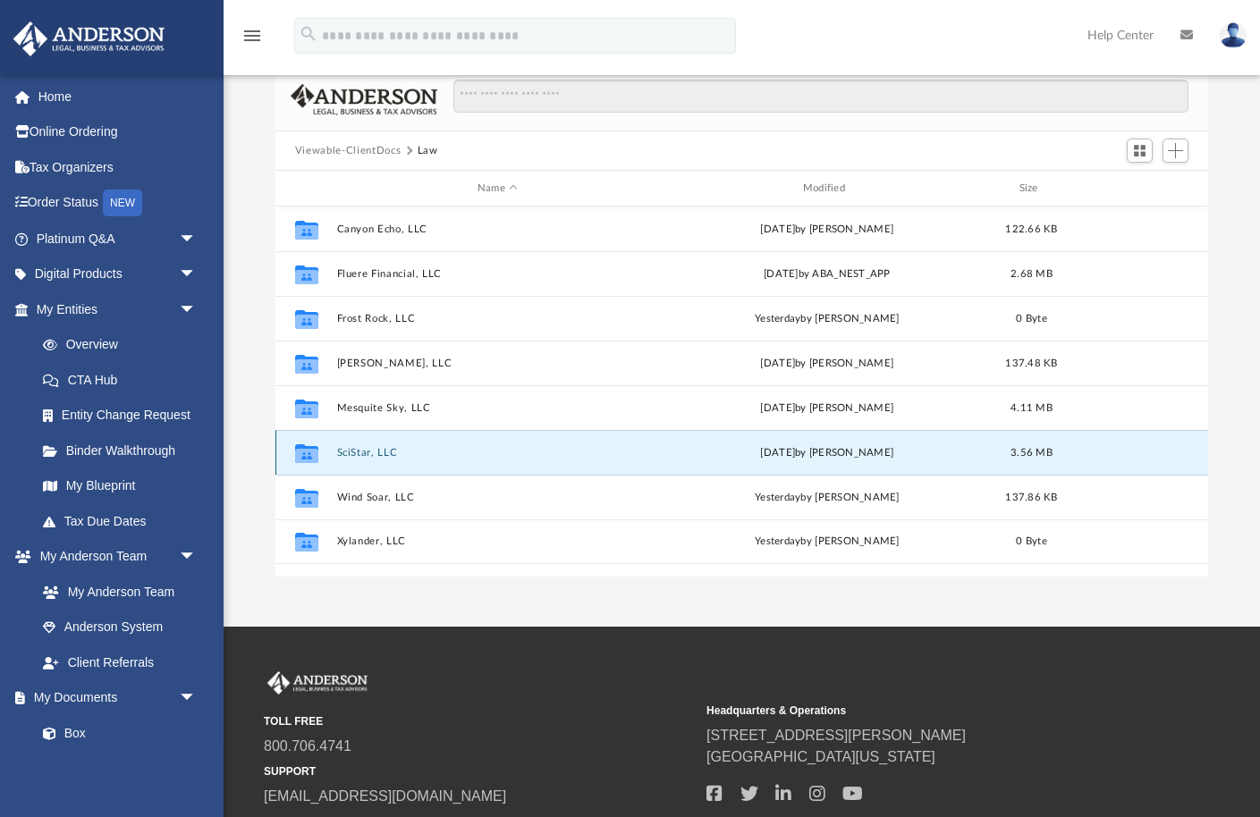
click at [346, 454] on button "SciStar, LLC" at bounding box center [497, 453] width 322 height 12
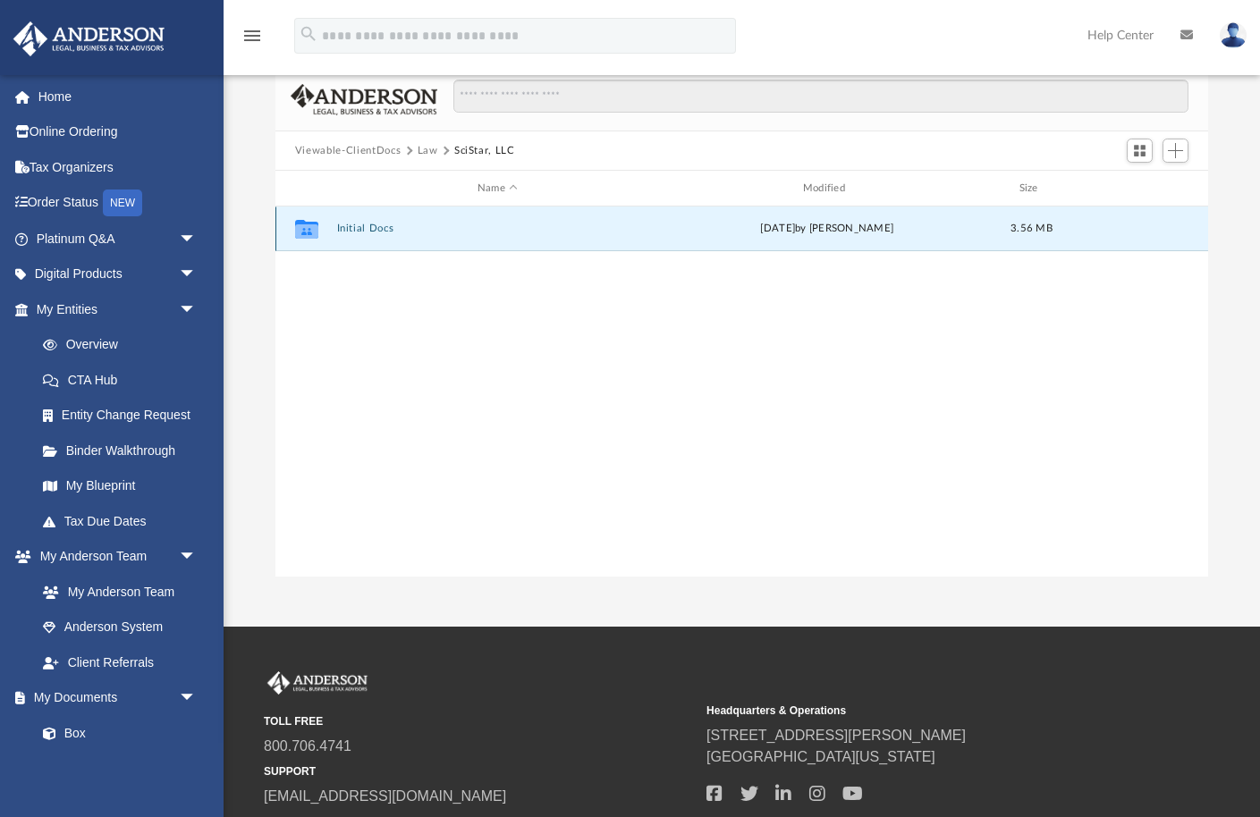
click at [380, 228] on button "Initial Docs" at bounding box center [497, 229] width 322 height 12
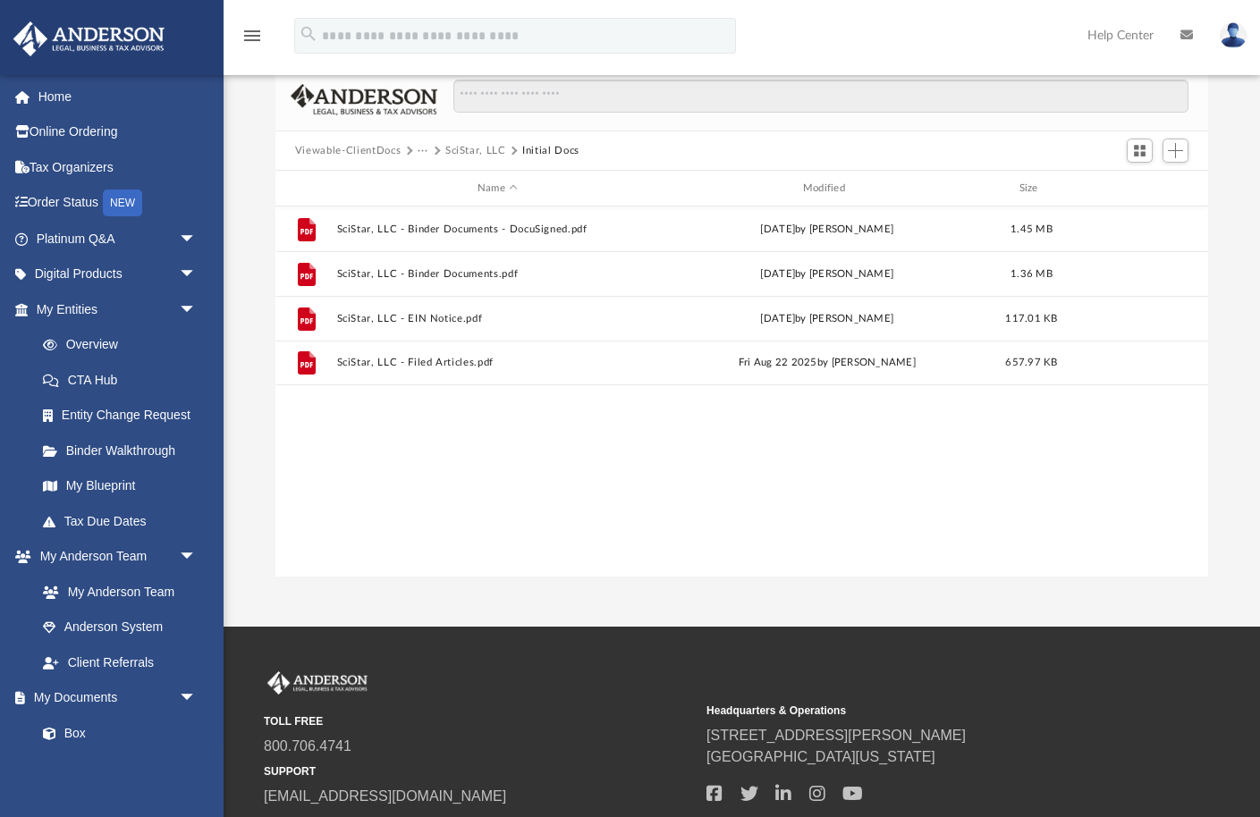
click at [457, 150] on button "SciStar, LLC" at bounding box center [475, 151] width 61 height 16
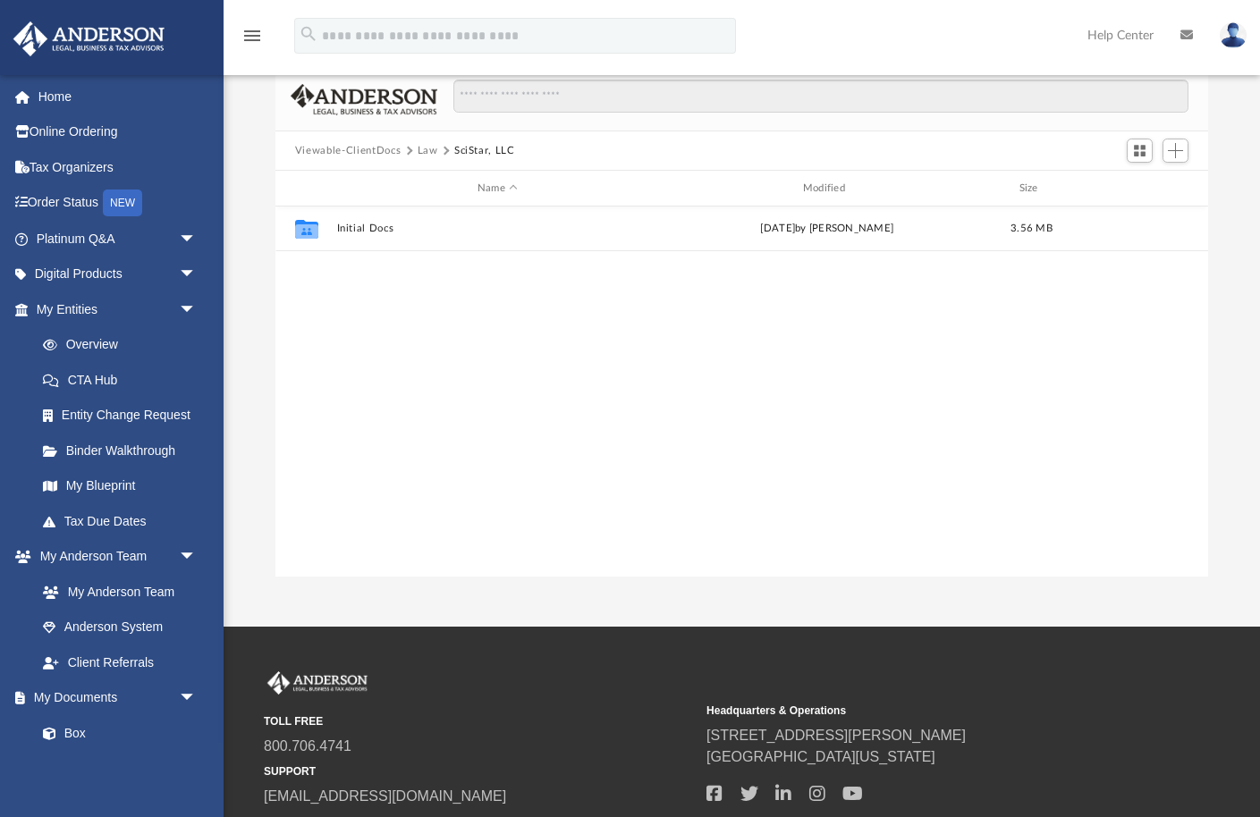
click at [426, 147] on button "Law" at bounding box center [428, 151] width 21 height 16
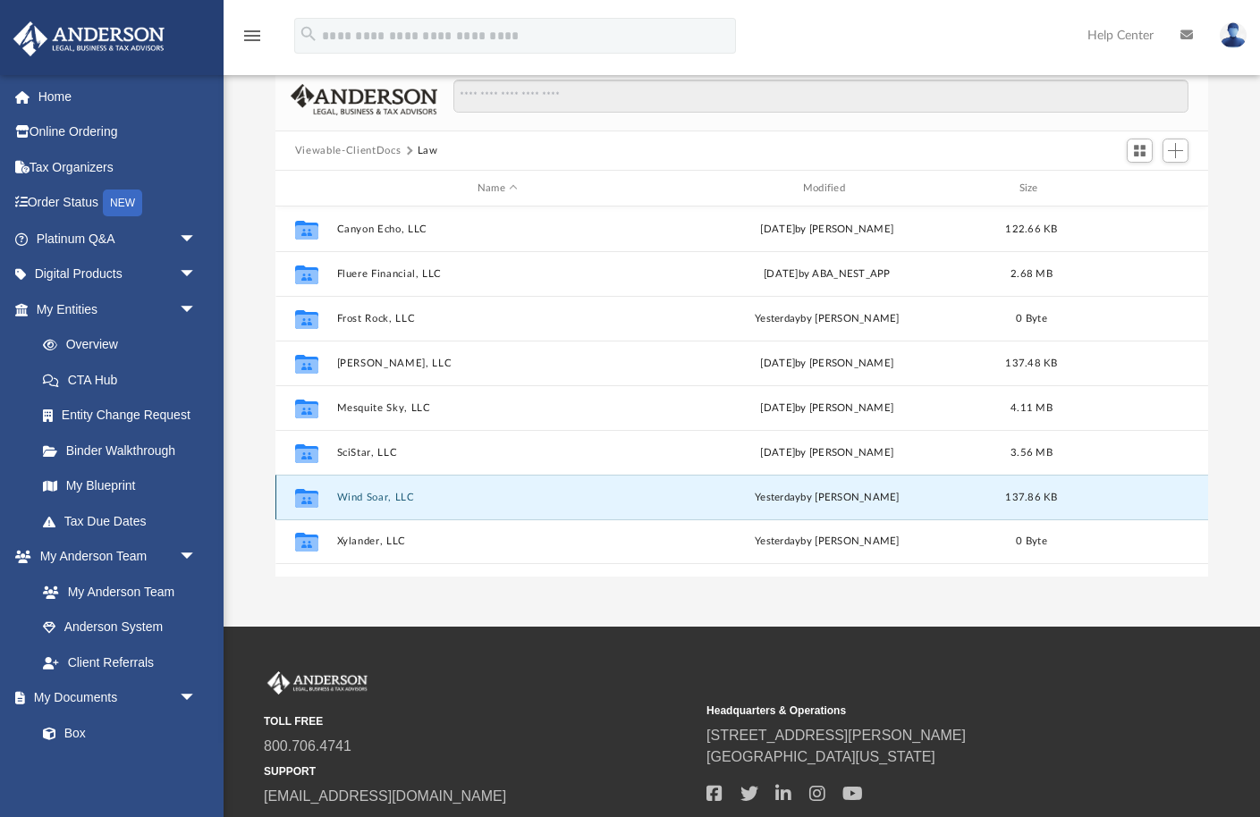
click at [357, 492] on button "Wind Soar, LLC" at bounding box center [497, 498] width 322 height 12
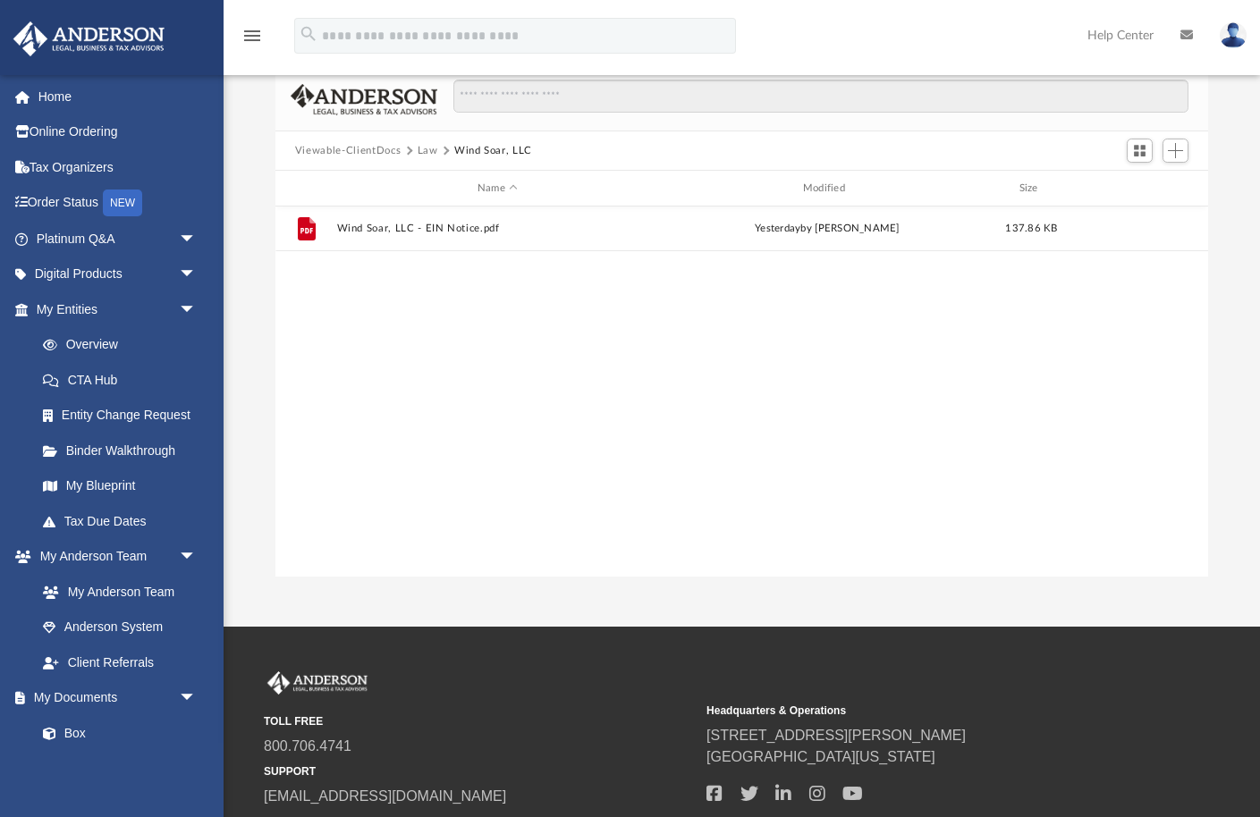
click at [424, 152] on button "Law" at bounding box center [428, 151] width 21 height 16
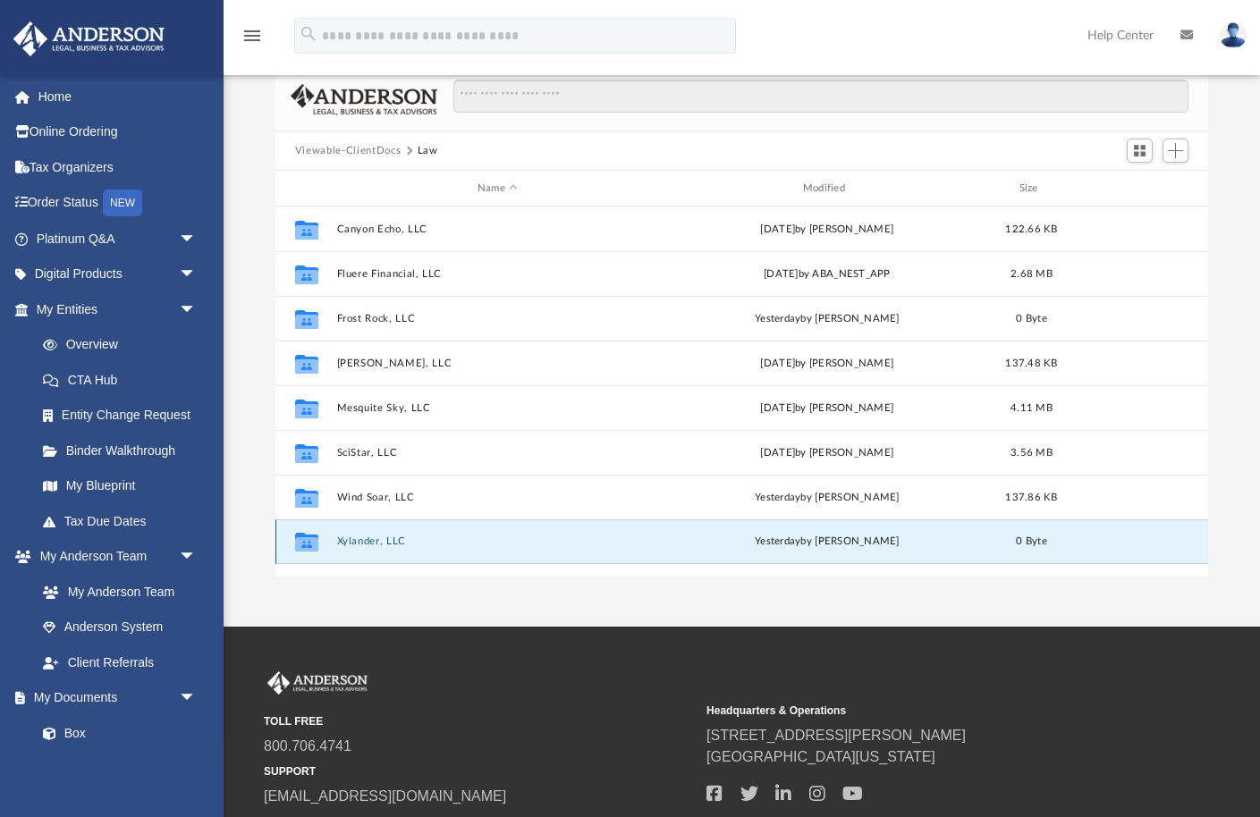
click at [359, 536] on button "Xylander, LLC" at bounding box center [497, 542] width 322 height 12
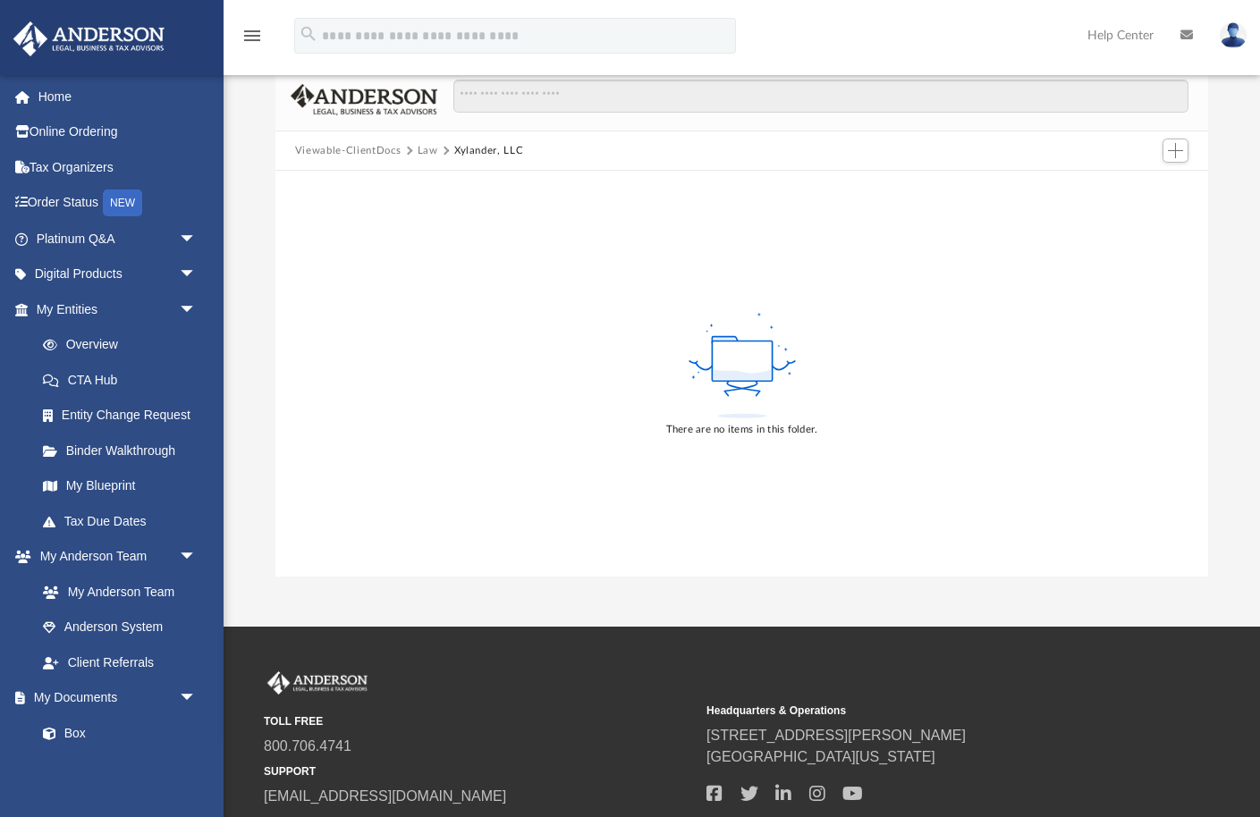
click at [424, 148] on button "Law" at bounding box center [428, 151] width 21 height 16
